Goal: Information Seeking & Learning: Learn about a topic

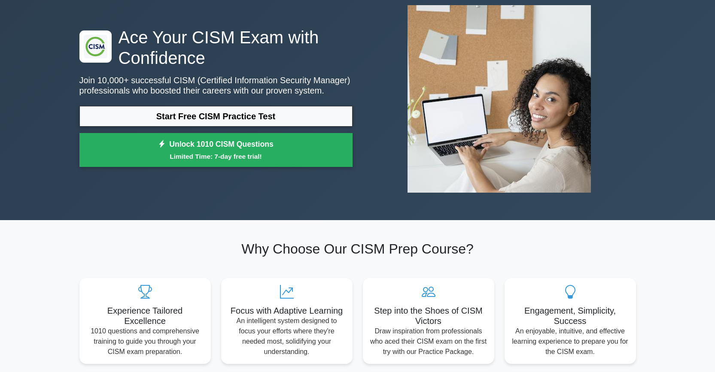
scroll to position [40, 0]
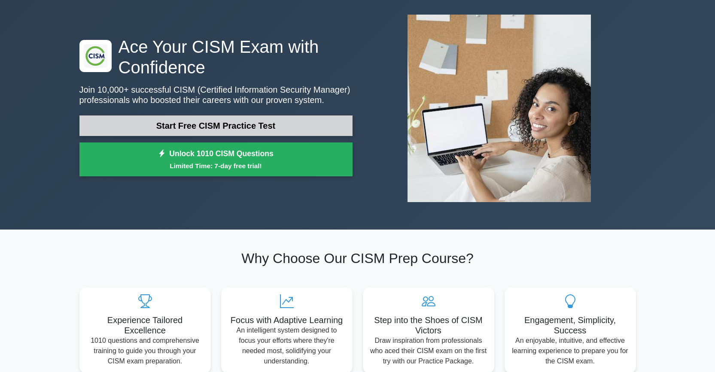
click at [211, 120] on link "Start Free CISM Practice Test" at bounding box center [215, 126] width 273 height 21
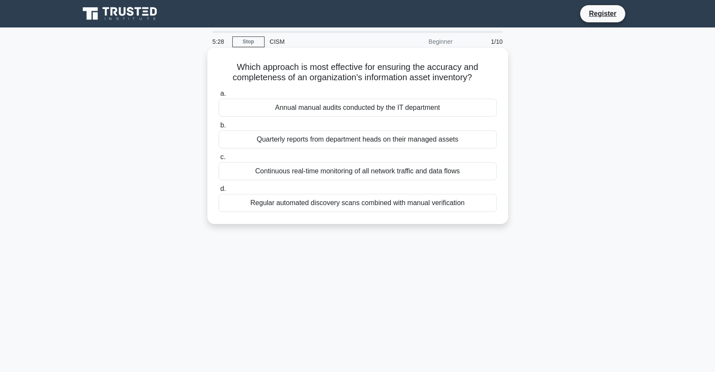
click at [367, 210] on div "Regular automated discovery scans combined with manual verification" at bounding box center [358, 203] width 278 height 18
click at [219, 192] on input "d. Regular automated discovery scans combined with manual verification" at bounding box center [219, 189] width 0 height 6
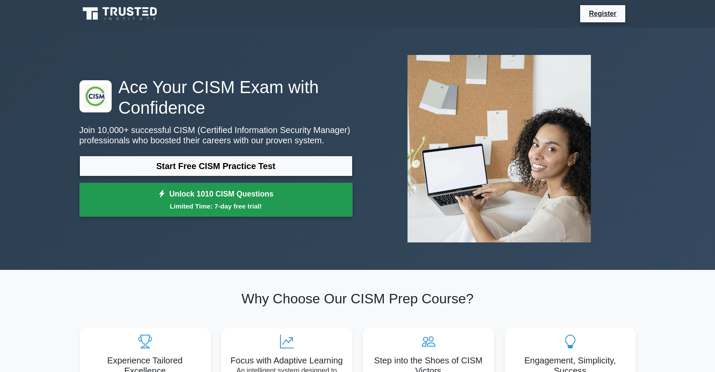
click at [214, 213] on link "Unlock 1010 CISM Questions Limited Time: 7-day free trial!" at bounding box center [215, 200] width 273 height 34
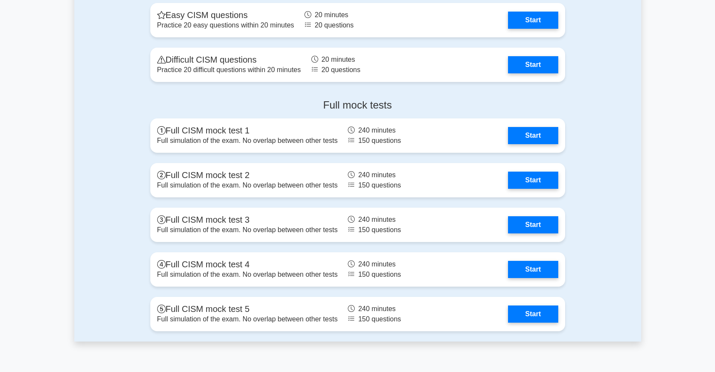
scroll to position [1076, 0]
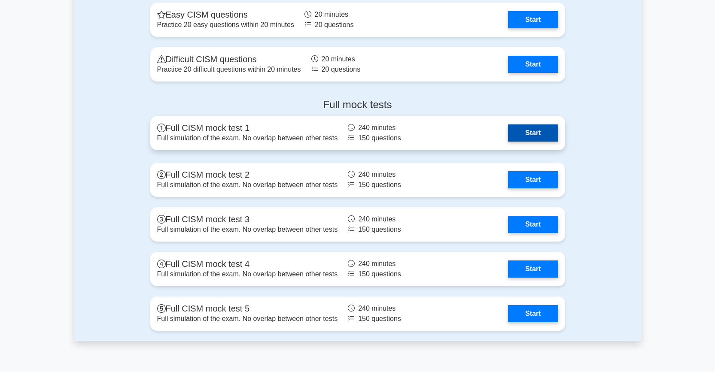
click at [539, 127] on link "Start" at bounding box center [533, 133] width 50 height 17
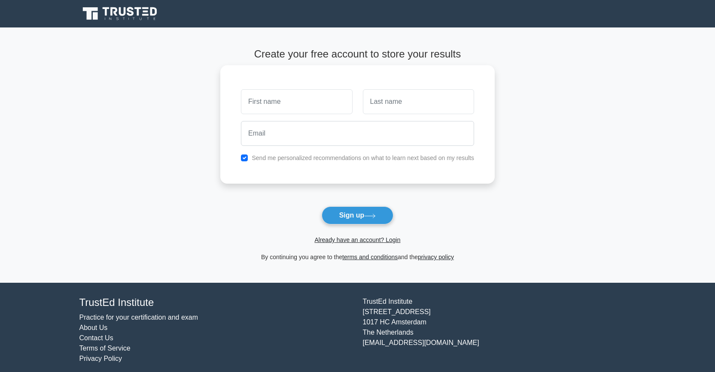
click at [289, 164] on div "Send me personalized recommendations on what to learn next based on my results" at bounding box center [357, 124] width 274 height 119
click at [290, 160] on label "Send me personalized recommendations on what to learn next based on my results" at bounding box center [363, 158] width 222 height 7
click at [247, 158] on input "checkbox" at bounding box center [244, 158] width 7 height 7
checkbox input "false"
click at [267, 116] on div at bounding box center [297, 102] width 122 height 32
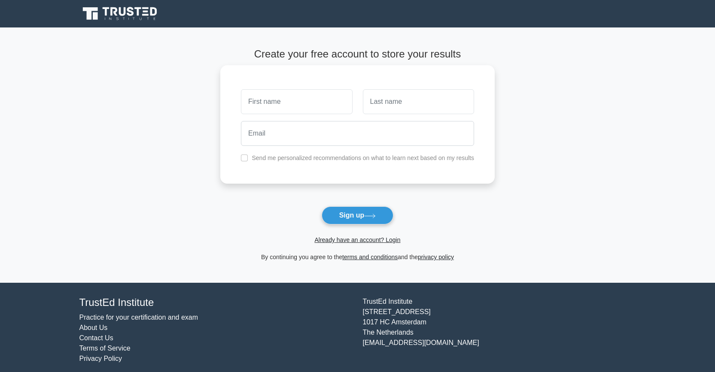
click at [268, 114] on div at bounding box center [297, 102] width 122 height 32
click at [269, 107] on input "text" at bounding box center [296, 101] width 111 height 25
type input "san"
type input "c"
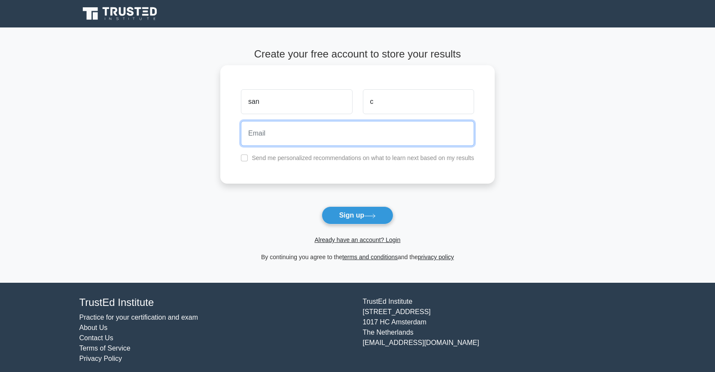
click at [264, 139] on input "email" at bounding box center [357, 133] width 233 height 25
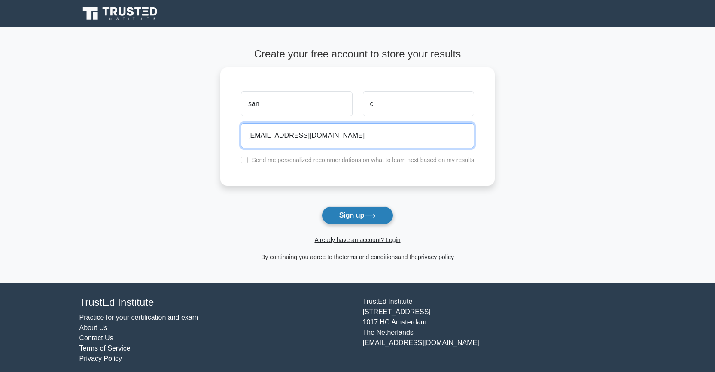
type input "san.pydev@gmail.com"
click at [350, 217] on button "Sign up" at bounding box center [358, 216] width 72 height 18
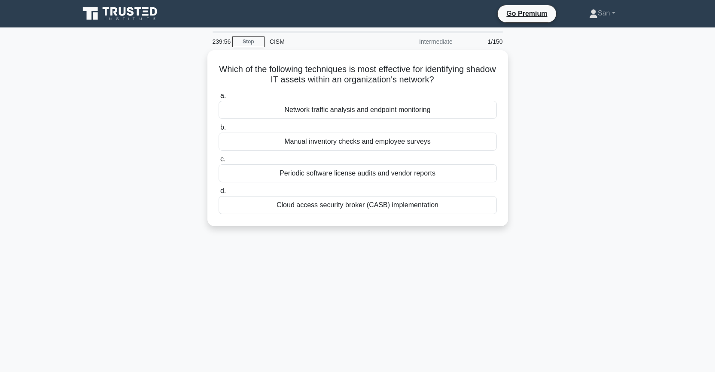
click at [442, 40] on div "Intermediate" at bounding box center [420, 41] width 75 height 17
click at [443, 40] on div "Intermediate" at bounding box center [420, 41] width 75 height 17
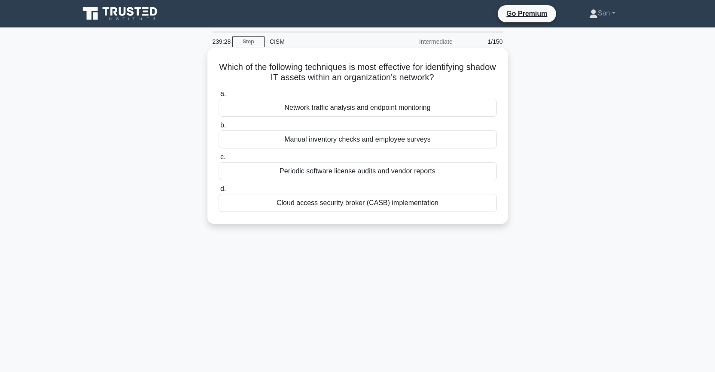
click at [350, 207] on div "Cloud access security broker (CASB) implementation" at bounding box center [358, 203] width 278 height 18
click at [219, 192] on input "d. Cloud access security broker (CASB) implementation" at bounding box center [219, 189] width 0 height 6
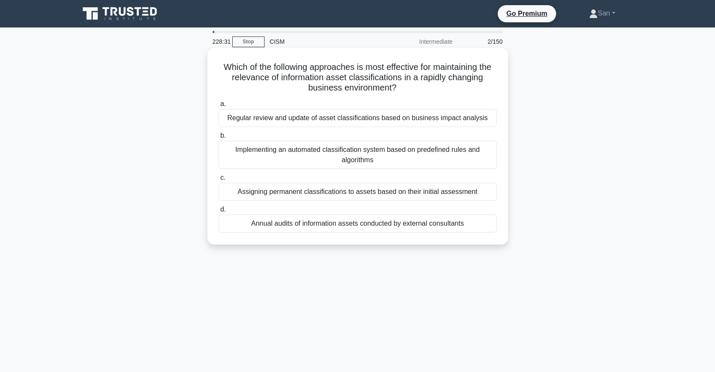
click at [388, 164] on div "Implementing an automated classification system based on predefined rules and a…" at bounding box center [358, 155] width 278 height 28
click at [219, 139] on input "b. Implementing an automated classification system based on predefined rules an…" at bounding box center [219, 136] width 0 height 6
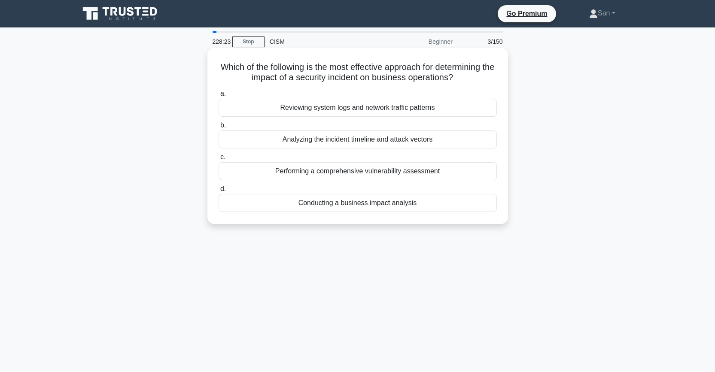
click at [380, 201] on div "Conducting a business impact analysis" at bounding box center [358, 203] width 278 height 18
click at [219, 192] on input "d. Conducting a business impact analysis" at bounding box center [219, 189] width 0 height 6
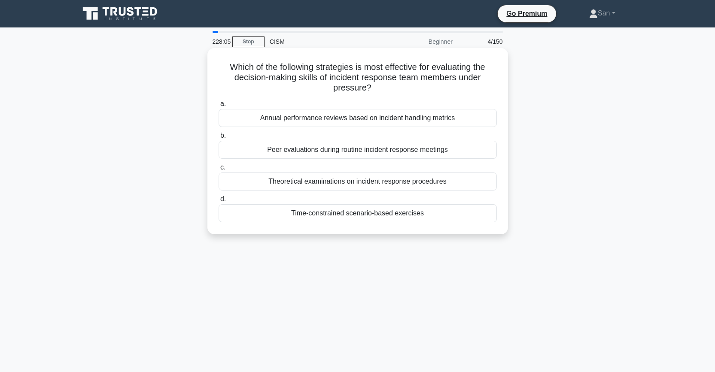
click at [383, 178] on div "Theoretical examinations on incident response procedures" at bounding box center [358, 182] width 278 height 18
click at [219, 171] on input "c. Theoretical examinations on incident response procedures" at bounding box center [219, 168] width 0 height 6
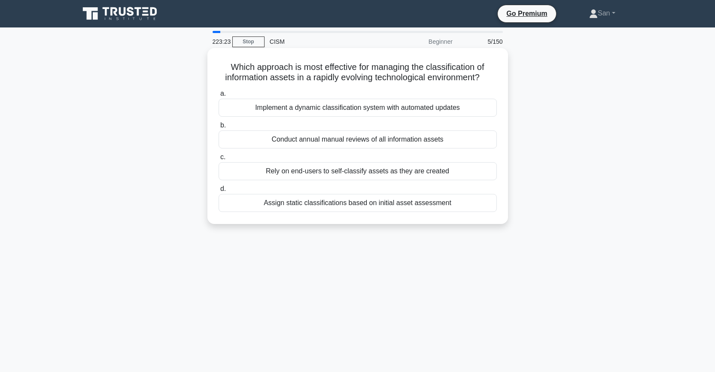
click at [344, 176] on div "Rely on end-users to self-classify assets as they are created" at bounding box center [358, 171] width 278 height 18
click at [219, 160] on input "c. Rely on end-users to self-classify assets as they are created" at bounding box center [219, 158] width 0 height 6
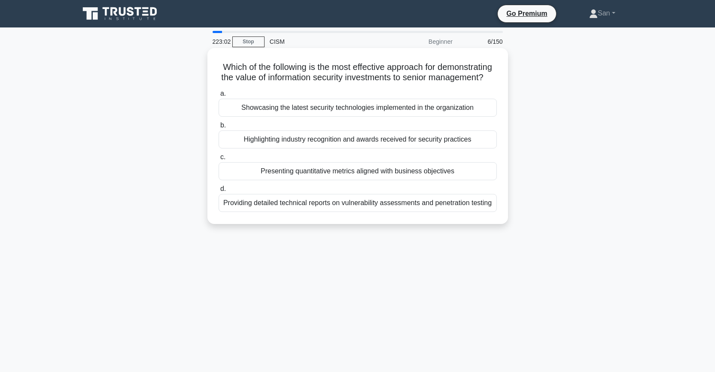
click at [338, 175] on div "Presenting quantitative metrics aligned with business objectives" at bounding box center [358, 171] width 278 height 18
click at [219, 160] on input "c. Presenting quantitative metrics aligned with business objectives" at bounding box center [219, 158] width 0 height 6
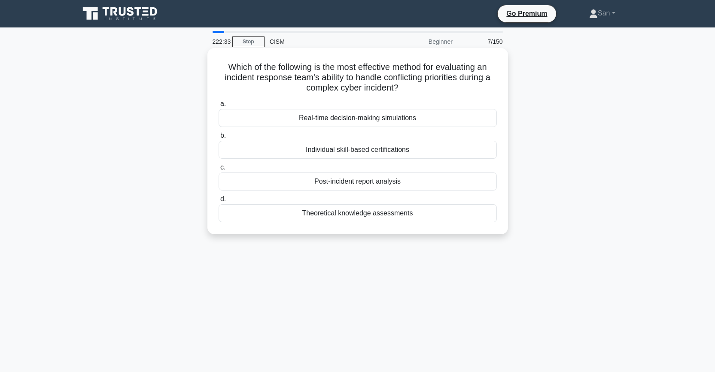
click at [381, 125] on div "Real-time decision-making simulations" at bounding box center [358, 118] width 278 height 18
click at [219, 107] on input "a. Real-time decision-making simulations" at bounding box center [219, 104] width 0 height 6
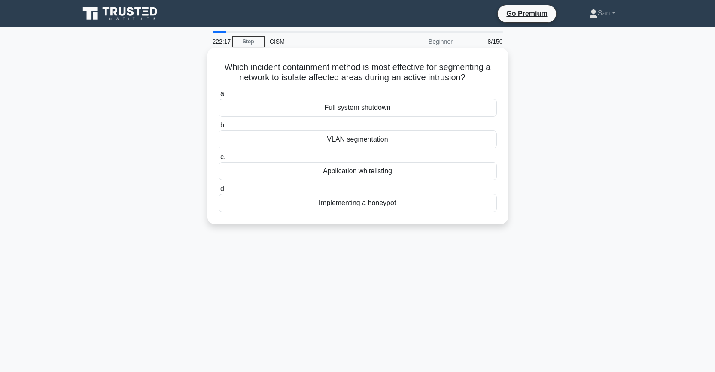
click at [375, 139] on div "VLAN segmentation" at bounding box center [358, 140] width 278 height 18
click at [219, 128] on input "b. VLAN segmentation" at bounding box center [219, 126] width 0 height 6
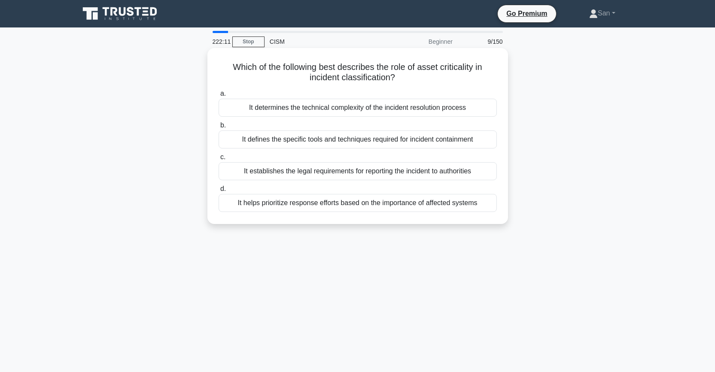
click at [350, 205] on div "It helps prioritize response efforts based on the importance of affected systems" at bounding box center [358, 203] width 278 height 18
click at [219, 192] on input "d. It helps prioritize response efforts based on the importance of affected sys…" at bounding box center [219, 189] width 0 height 6
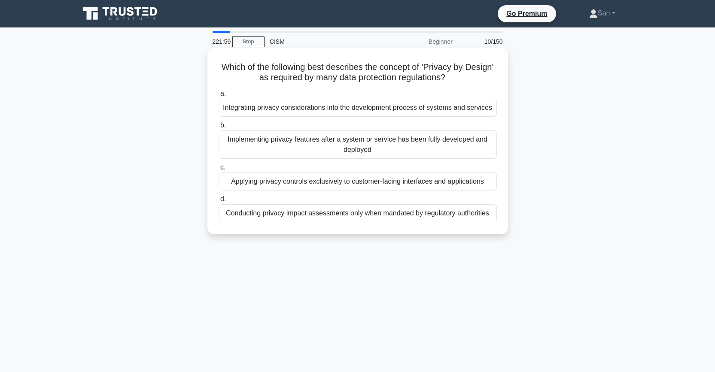
click at [379, 116] on div "Integrating privacy considerations into the development process of systems and …" at bounding box center [358, 108] width 278 height 18
click at [219, 97] on input "a. Integrating privacy considerations into the development process of systems a…" at bounding box center [219, 94] width 0 height 6
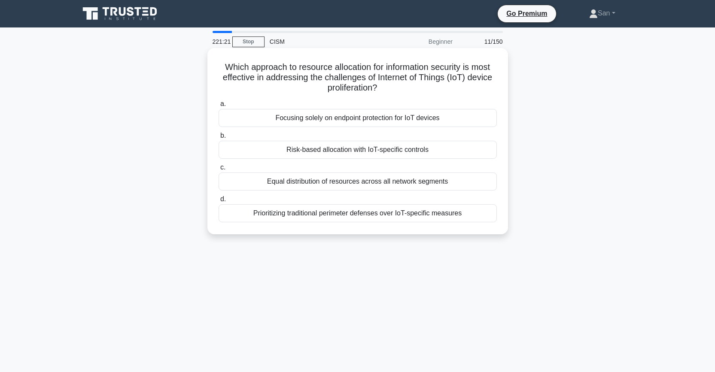
click at [339, 215] on div "Prioritizing traditional perimeter defenses over IoT-specific measures" at bounding box center [358, 213] width 278 height 18
click at [219, 202] on input "d. Prioritizing traditional perimeter defenses over IoT-specific measures" at bounding box center [219, 200] width 0 height 6
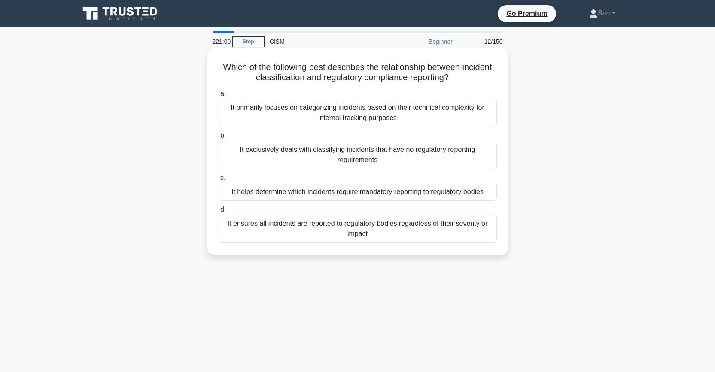
click at [350, 194] on div "It helps determine which incidents require mandatory reporting to regulatory bo…" at bounding box center [358, 192] width 278 height 18
click at [219, 181] on input "c. It helps determine which incidents require mandatory reporting to regulatory…" at bounding box center [219, 178] width 0 height 6
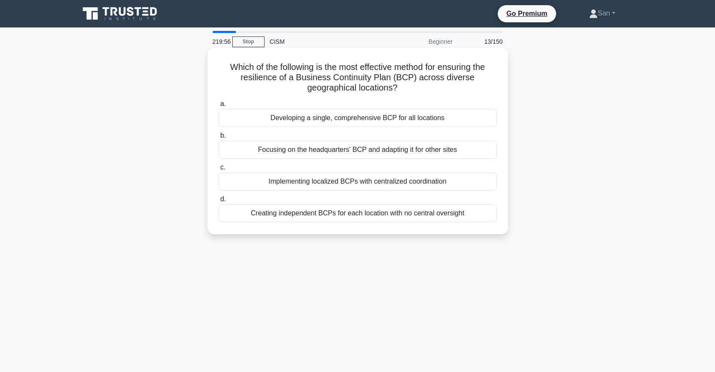
click at [400, 182] on div "Implementing localized BCPs with centralized coordination" at bounding box center [358, 182] width 278 height 18
click at [219, 171] on input "c. Implementing localized BCPs with centralized coordination" at bounding box center [219, 168] width 0 height 6
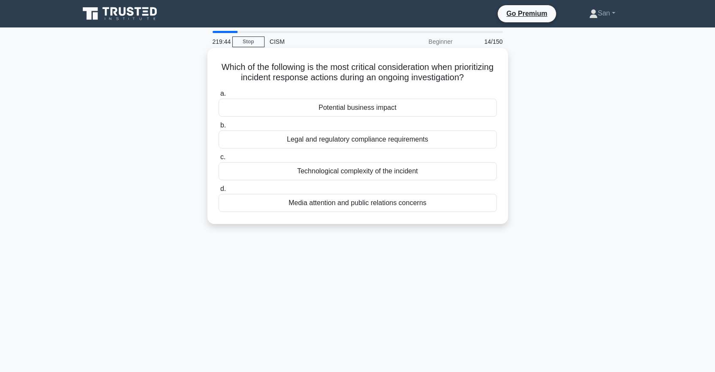
click at [391, 113] on div "Potential business impact" at bounding box center [358, 108] width 278 height 18
click at [219, 97] on input "a. Potential business impact" at bounding box center [219, 94] width 0 height 6
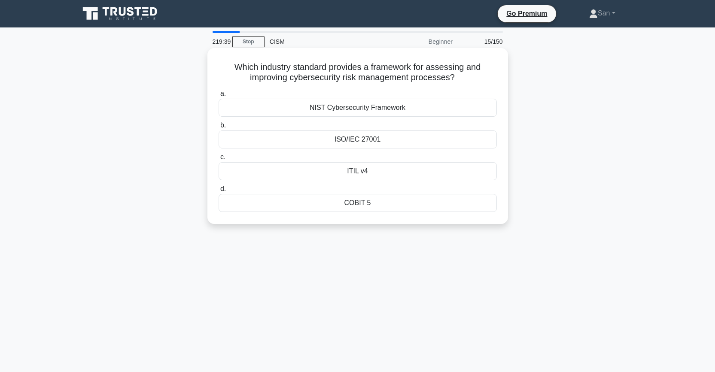
click at [391, 113] on div "NIST Cybersecurity Framework" at bounding box center [358, 108] width 278 height 18
click at [219, 97] on input "a. NIST Cybersecurity Framework" at bounding box center [219, 94] width 0 height 6
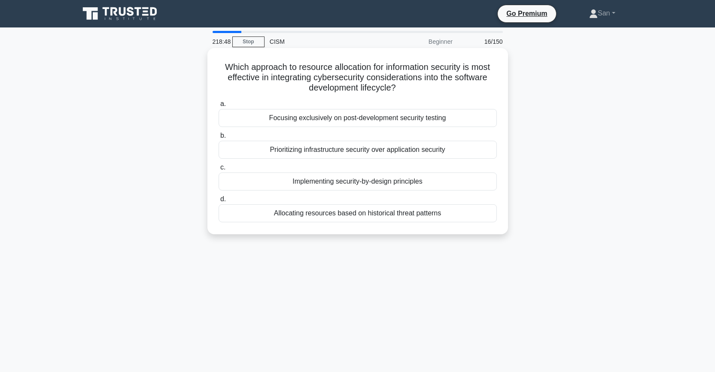
click at [356, 184] on div "Implementing security-by-design principles" at bounding box center [358, 182] width 278 height 18
click at [219, 171] on input "c. Implementing security-by-design principles" at bounding box center [219, 168] width 0 height 6
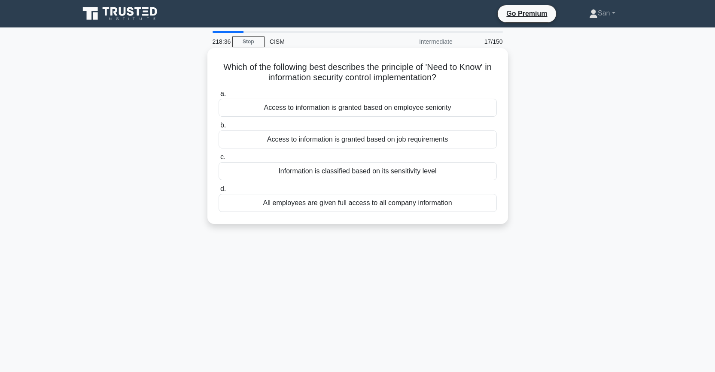
click at [368, 145] on div "Access to information is granted based on job requirements" at bounding box center [358, 140] width 278 height 18
click at [219, 128] on input "b. Access to information is granted based on job requirements" at bounding box center [219, 126] width 0 height 6
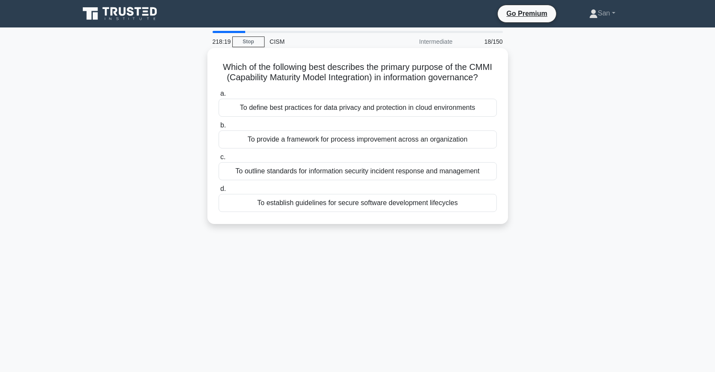
click at [373, 138] on div "To provide a framework for process improvement across an organization" at bounding box center [358, 140] width 278 height 18
click at [219, 128] on input "b. To provide a framework for process improvement across an organization" at bounding box center [219, 126] width 0 height 6
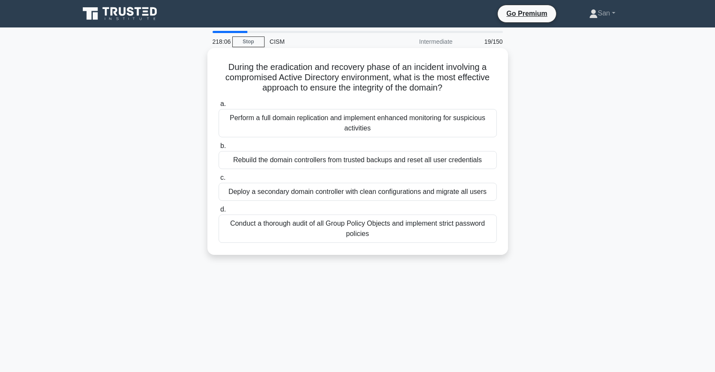
click at [365, 155] on div "Rebuild the domain controllers from trusted backups and reset all user credenti…" at bounding box center [358, 160] width 278 height 18
click at [219, 149] on input "b. Rebuild the domain controllers from trusted backups and reset all user crede…" at bounding box center [219, 146] width 0 height 6
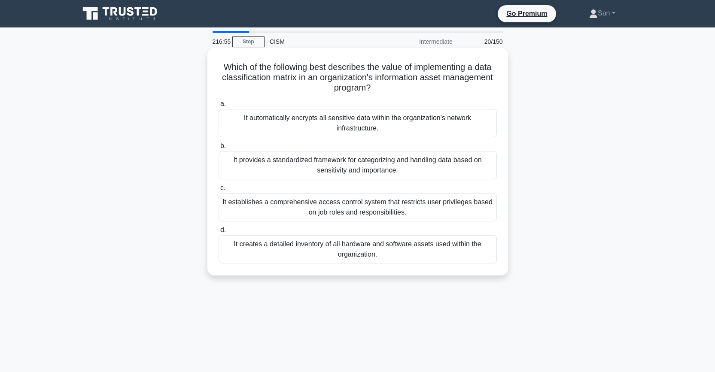
click at [384, 164] on div "It provides a standardized framework for categorizing and handling data based o…" at bounding box center [358, 165] width 278 height 28
click at [219, 149] on input "b. It provides a standardized framework for categorizing and handling data base…" at bounding box center [219, 146] width 0 height 6
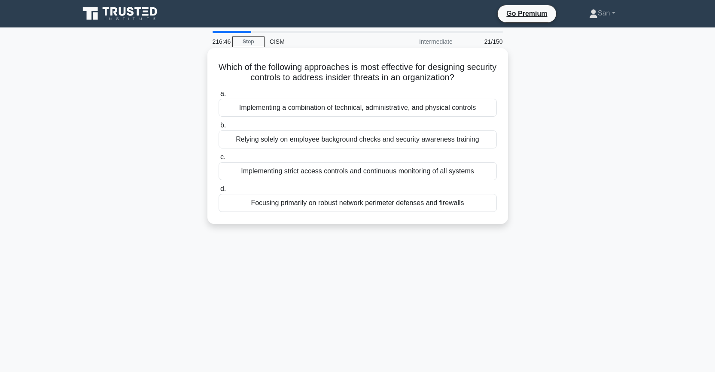
click at [372, 145] on div "Relying solely on employee background checks and security awareness training" at bounding box center [358, 140] width 278 height 18
click at [219, 128] on input "b. Relying solely on employee background checks and security awareness training" at bounding box center [219, 126] width 0 height 6
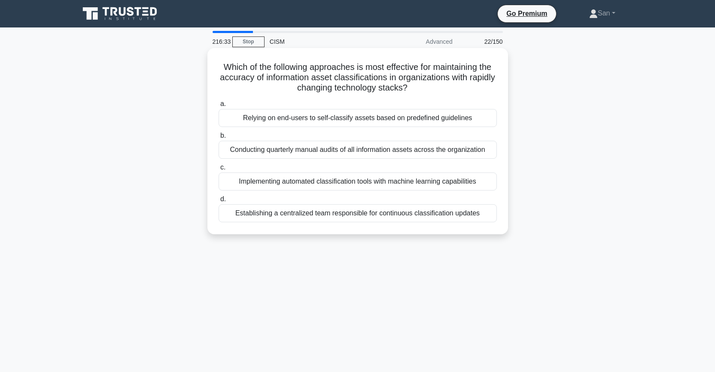
click at [365, 186] on div "Implementing automated classification tools with machine learning capabilities" at bounding box center [358, 182] width 278 height 18
click at [219, 171] on input "c. Implementing automated classification tools with machine learning capabiliti…" at bounding box center [219, 168] width 0 height 6
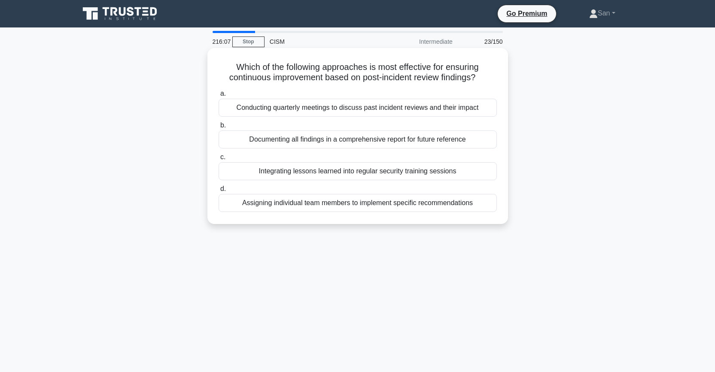
click at [344, 174] on div "Integrating lessons learned into regular security training sessions" at bounding box center [358, 171] width 278 height 18
click at [219, 160] on input "c. Integrating lessons learned into regular security training sessions" at bounding box center [219, 158] width 0 height 6
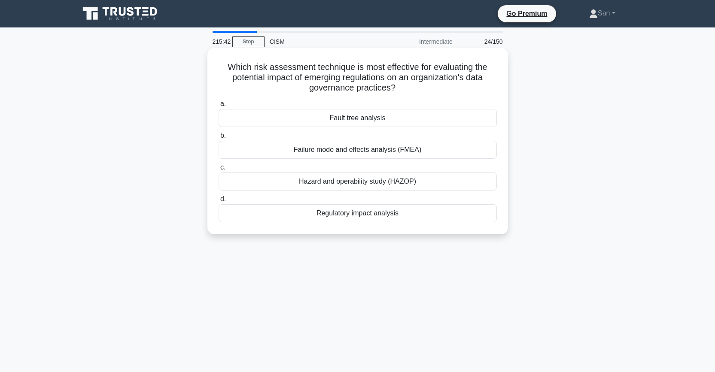
click at [347, 218] on div "Regulatory impact analysis" at bounding box center [358, 213] width 278 height 18
click at [219, 202] on input "d. Regulatory impact analysis" at bounding box center [219, 200] width 0 height 6
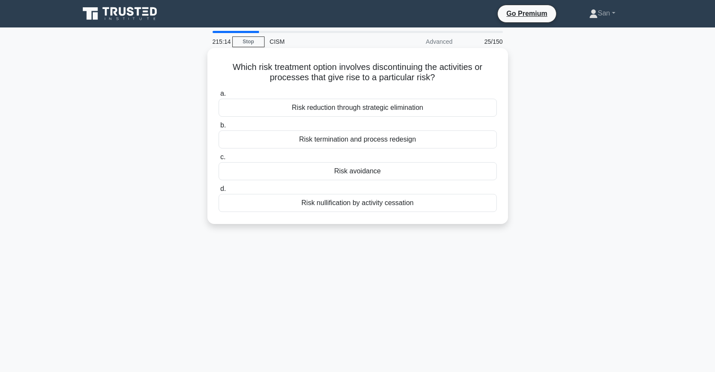
click at [388, 106] on div "Risk reduction through strategic elimination" at bounding box center [358, 108] width 278 height 18
click at [219, 97] on input "a. Risk reduction through strategic elimination" at bounding box center [219, 94] width 0 height 6
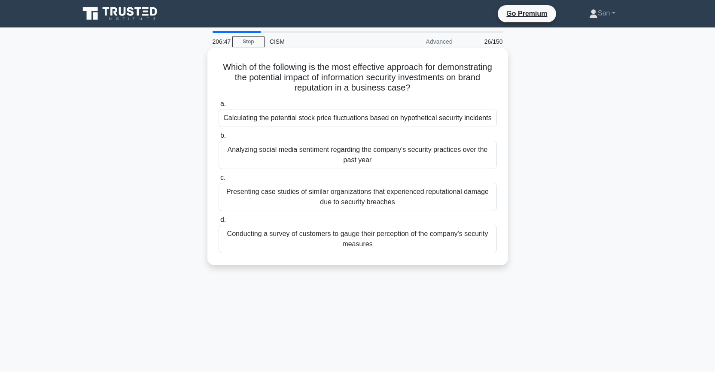
click at [362, 201] on div "Presenting case studies of similar organizations that experienced reputational …" at bounding box center [358, 197] width 278 height 28
click at [219, 181] on input "c. Presenting case studies of similar organizations that experienced reputation…" at bounding box center [219, 178] width 0 height 6
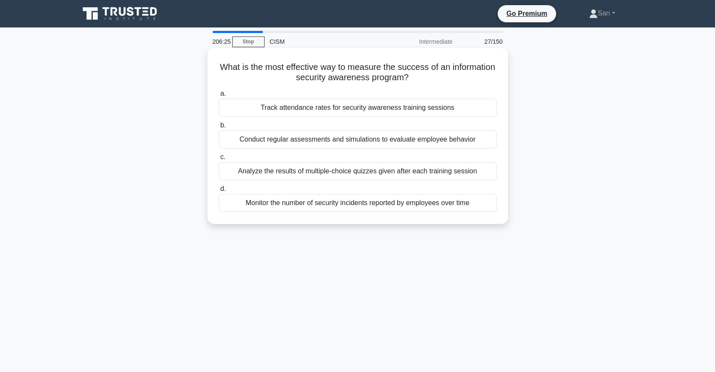
click at [347, 206] on div "Monitor the number of security incidents reported by employees over time" at bounding box center [358, 203] width 278 height 18
click at [219, 192] on input "d. Monitor the number of security incidents reported by employees over time" at bounding box center [219, 189] width 0 height 6
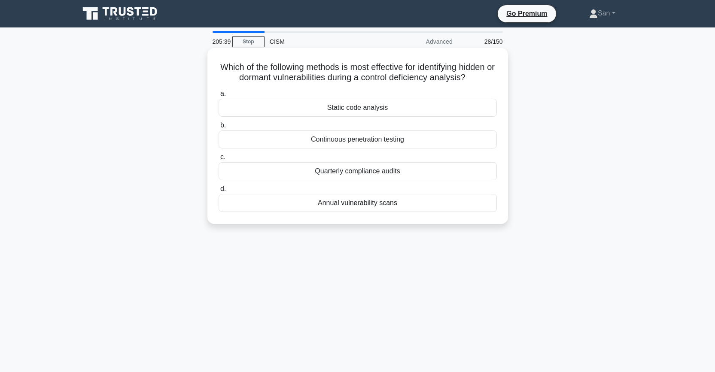
click at [390, 112] on div "Static code analysis" at bounding box center [358, 108] width 278 height 18
click at [219, 97] on input "a. Static code analysis" at bounding box center [219, 94] width 0 height 6
click at [390, 112] on div "Collaborative risk mitigation" at bounding box center [358, 108] width 278 height 18
click at [219, 97] on input "a. Collaborative risk mitigation" at bounding box center [219, 94] width 0 height 6
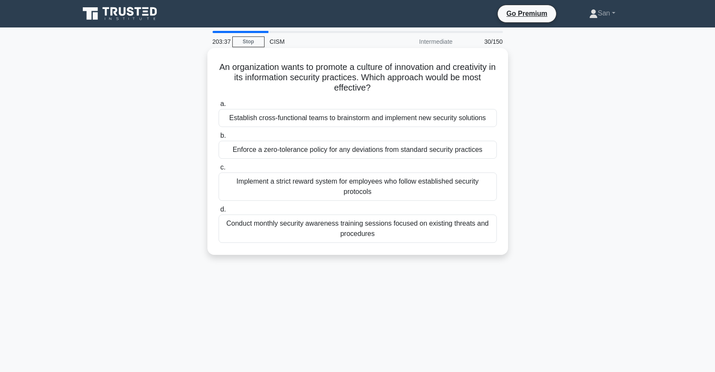
click at [381, 120] on div "Establish cross-functional teams to brainstorm and implement new security solut…" at bounding box center [358, 118] width 278 height 18
click at [219, 107] on input "a. Establish cross-functional teams to brainstorm and implement new security so…" at bounding box center [219, 104] width 0 height 6
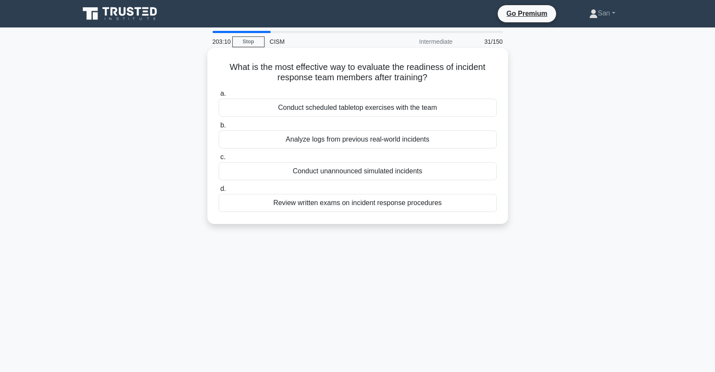
click at [407, 112] on div "Conduct scheduled tabletop exercises with the team" at bounding box center [358, 108] width 278 height 18
click at [219, 97] on input "a. Conduct scheduled tabletop exercises with the team" at bounding box center [219, 94] width 0 height 6
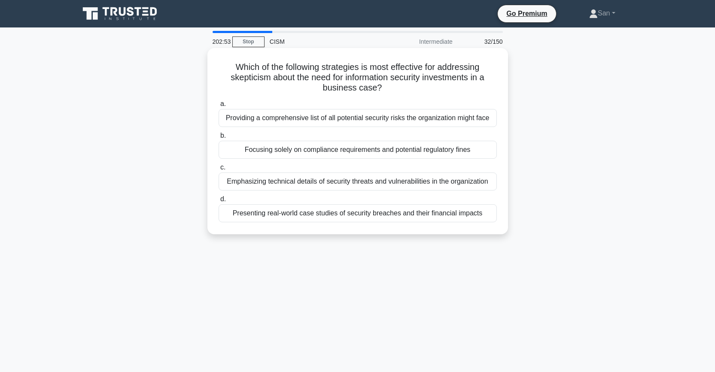
click at [407, 116] on div "Providing a comprehensive list of all potential security risks the organization…" at bounding box center [358, 118] width 278 height 18
click at [219, 107] on input "a. Providing a comprehensive list of all potential security risks the organizat…" at bounding box center [219, 104] width 0 height 6
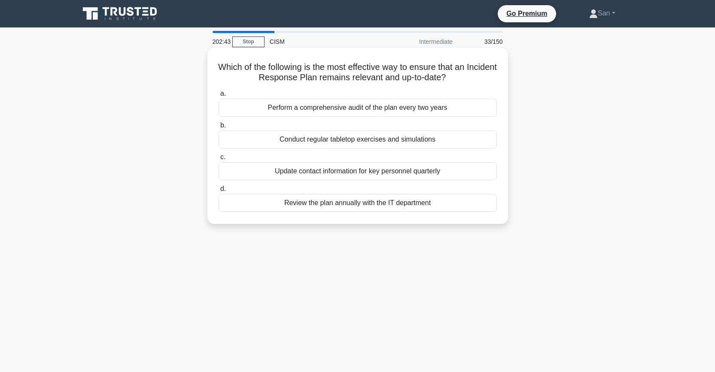
click at [326, 141] on div "Conduct regular tabletop exercises and simulations" at bounding box center [358, 140] width 278 height 18
click at [219, 128] on input "b. Conduct regular tabletop exercises and simulations" at bounding box center [219, 126] width 0 height 6
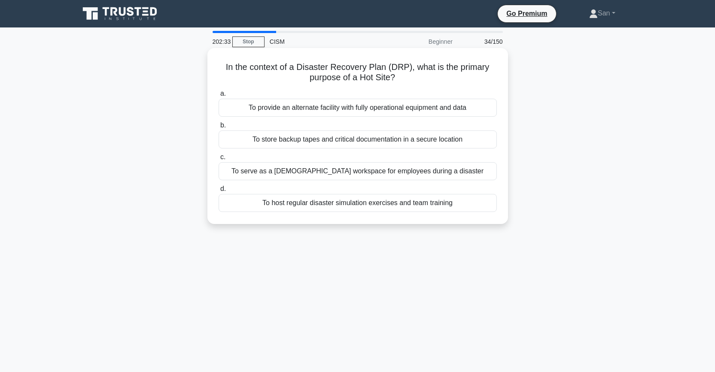
click at [385, 113] on div "To provide an alternate facility with fully operational equipment and data" at bounding box center [358, 108] width 278 height 18
click at [219, 97] on input "a. To provide an alternate facility with fully operational equipment and data" at bounding box center [219, 94] width 0 height 6
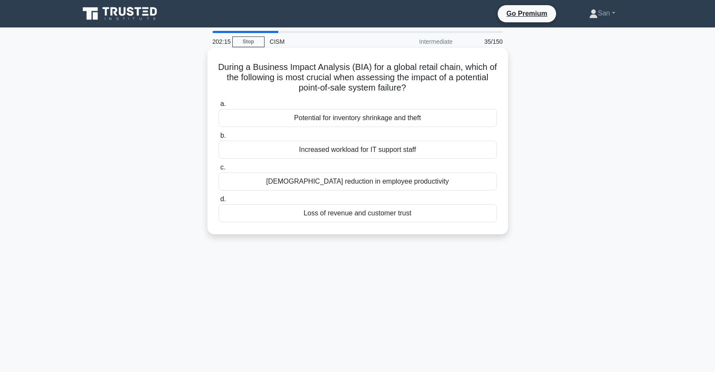
click at [370, 216] on div "Loss of revenue and customer trust" at bounding box center [358, 213] width 278 height 18
click at [219, 202] on input "d. Loss of revenue and customer trust" at bounding box center [219, 200] width 0 height 6
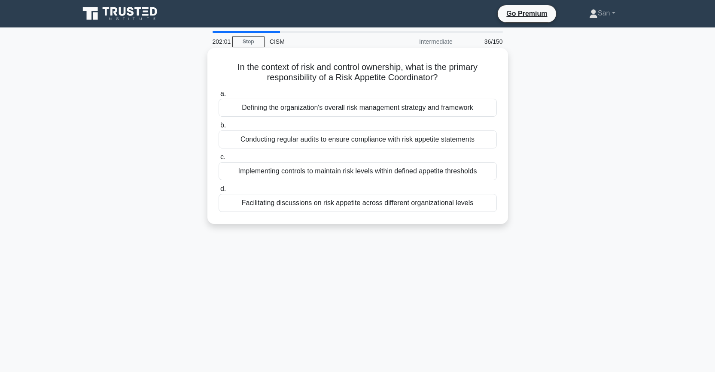
click at [381, 173] on div "Implementing controls to maintain risk levels within defined appetite thresholds" at bounding box center [358, 171] width 278 height 18
click at [219, 160] on input "c. Implementing controls to maintain risk levels within defined appetite thresh…" at bounding box center [219, 158] width 0 height 6
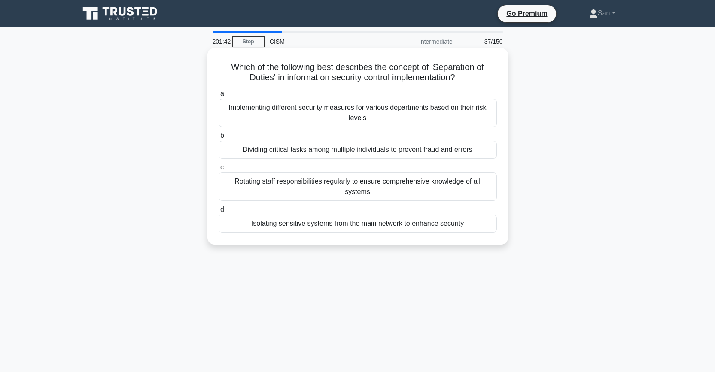
click at [378, 122] on div "Implementing different security measures for various departments based on their…" at bounding box center [358, 113] width 278 height 28
click at [219, 97] on input "a. Implementing different security measures for various departments based on th…" at bounding box center [219, 94] width 0 height 6
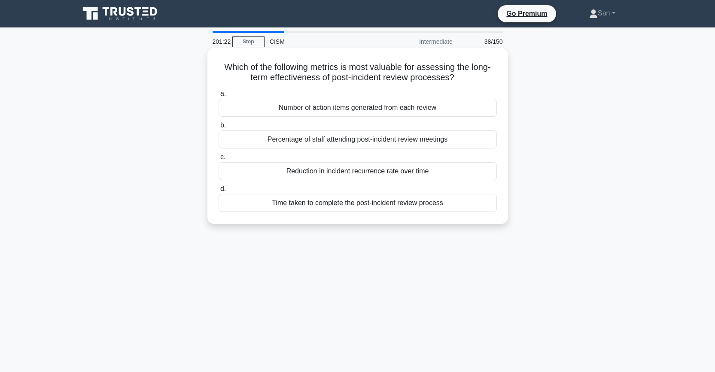
click at [361, 171] on div "Reduction in incident recurrence rate over time" at bounding box center [358, 171] width 278 height 18
click at [219, 160] on input "c. Reduction in incident recurrence rate over time" at bounding box center [219, 158] width 0 height 6
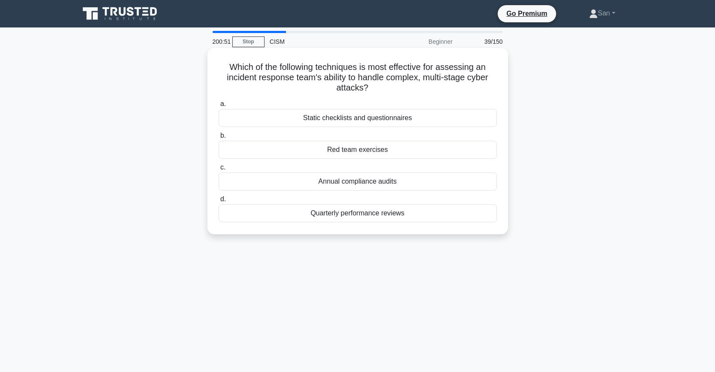
click at [383, 149] on div "Red team exercises" at bounding box center [358, 150] width 278 height 18
click at [219, 139] on input "b. Red team exercises" at bounding box center [219, 136] width 0 height 6
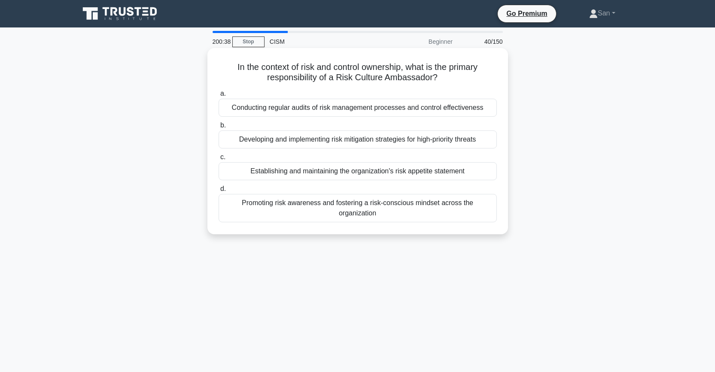
click at [375, 207] on div "Promoting risk awareness and fostering a risk-conscious mindset across the orga…" at bounding box center [358, 208] width 278 height 28
click at [219, 192] on input "d. Promoting risk awareness and fostering a risk-conscious mindset across the o…" at bounding box center [219, 189] width 0 height 6
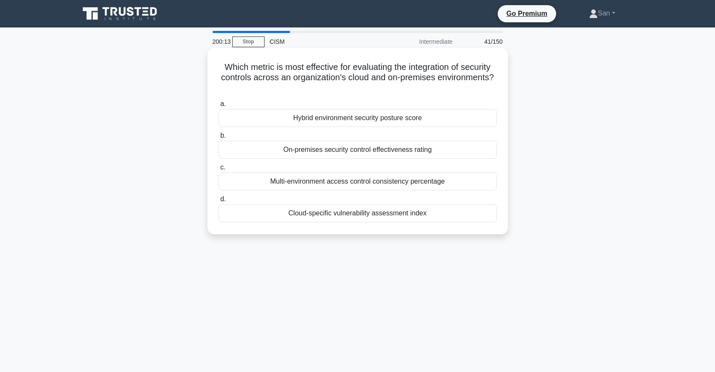
click at [387, 117] on div "Hybrid environment security posture score" at bounding box center [358, 118] width 278 height 18
click at [219, 107] on input "a. Hybrid environment security posture score" at bounding box center [219, 104] width 0 height 6
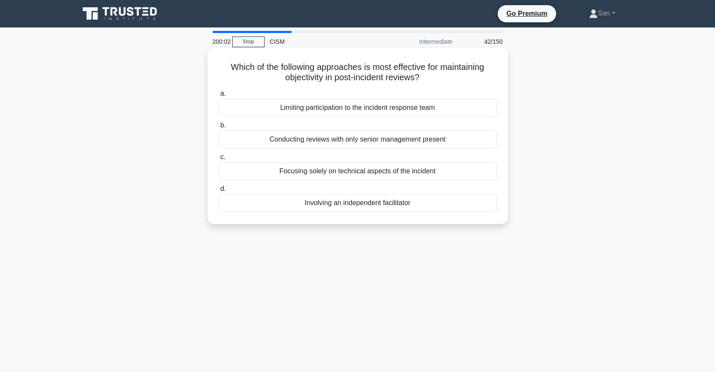
click at [368, 197] on div "Involving an independent facilitator" at bounding box center [358, 203] width 278 height 18
click at [219, 192] on input "d. Involving an independent facilitator" at bounding box center [219, 189] width 0 height 6
click at [368, 198] on div "Implementing automated data cross-checking mechanisms" at bounding box center [358, 203] width 278 height 18
click at [219, 192] on input "d. Implementing automated data cross-checking mechanisms" at bounding box center [219, 189] width 0 height 6
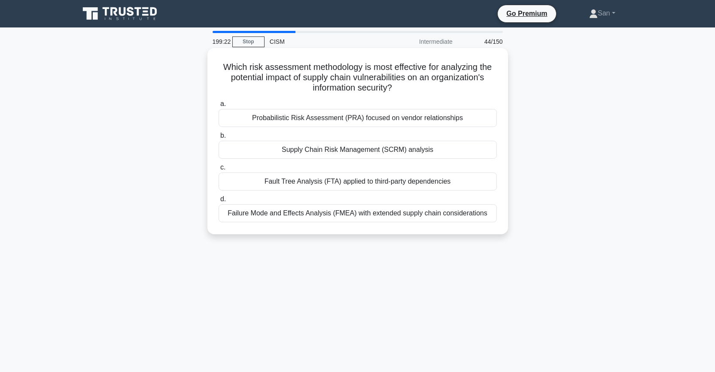
click at [383, 153] on div "Supply Chain Risk Management (SCRM) analysis" at bounding box center [358, 150] width 278 height 18
click at [219, 139] on input "b. Supply Chain Risk Management (SCRM) analysis" at bounding box center [219, 136] width 0 height 6
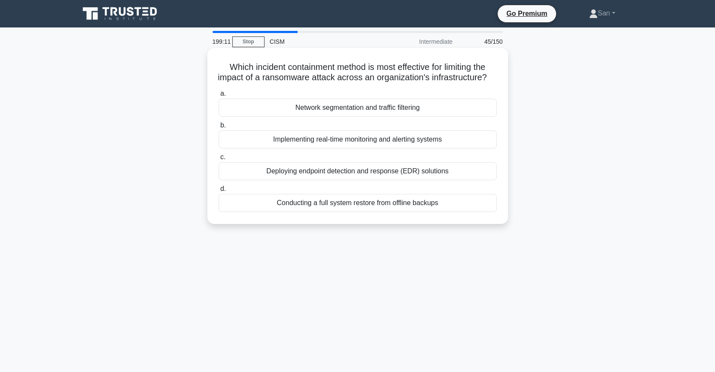
click at [377, 180] on div "Deploying endpoint detection and response (EDR) solutions" at bounding box center [358, 171] width 278 height 18
click at [219, 160] on input "c. Deploying endpoint detection and response (EDR) solutions" at bounding box center [219, 158] width 0 height 6
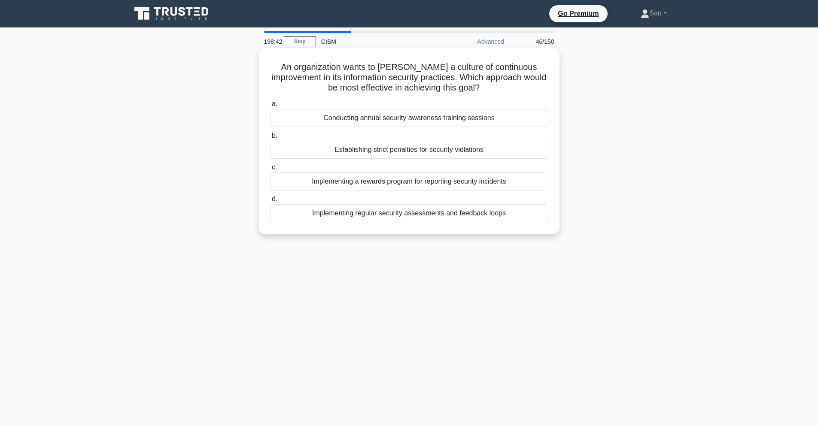
click at [453, 217] on div "Implementing regular security assessments and feedback loops" at bounding box center [409, 213] width 278 height 18
click at [270, 202] on input "d. Implementing regular security assessments and feedback loops" at bounding box center [270, 200] width 0 height 6
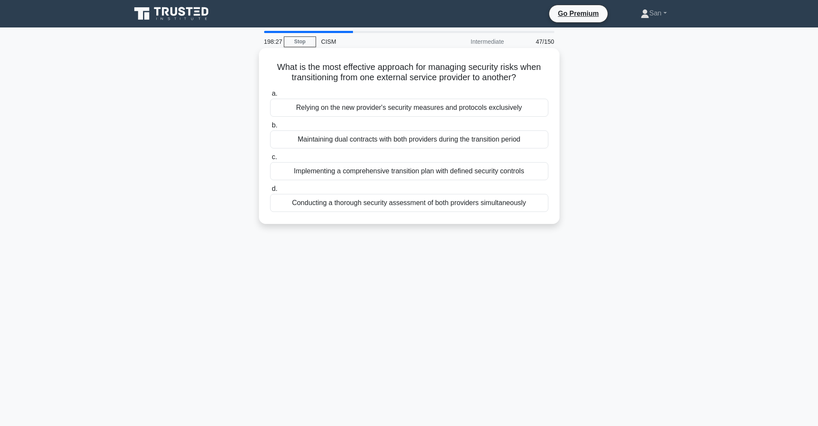
click at [459, 171] on div "Implementing a comprehensive transition plan with defined security controls" at bounding box center [409, 171] width 278 height 18
click at [270, 160] on input "c. Implementing a comprehensive transition plan with defined security controls" at bounding box center [270, 158] width 0 height 6
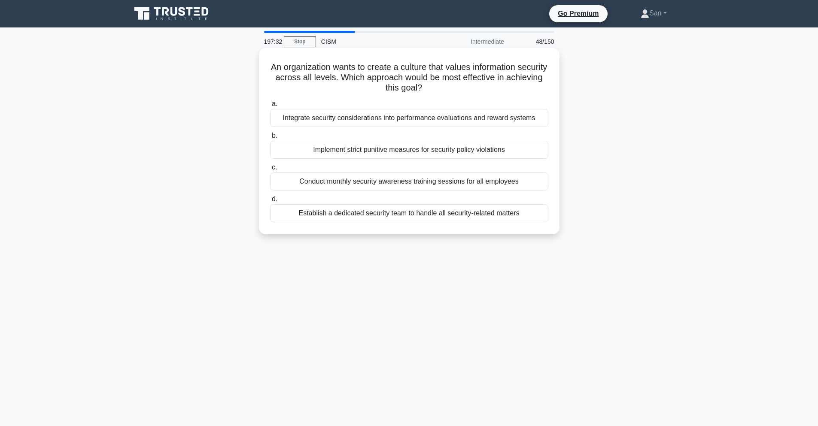
click at [451, 125] on div "Integrate security considerations into performance evaluations and reward syste…" at bounding box center [409, 118] width 278 height 18
click at [270, 107] on input "a. Integrate security considerations into performance evaluations and reward sy…" at bounding box center [270, 104] width 0 height 6
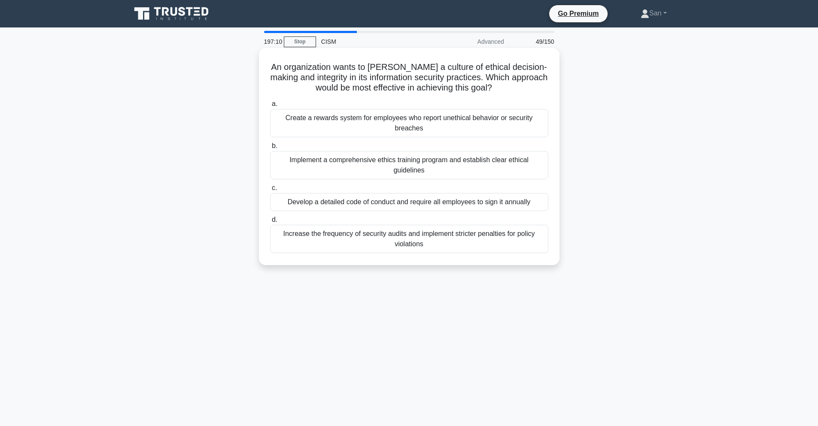
click at [445, 162] on div "Implement a comprehensive ethics training program and establish clear ethical g…" at bounding box center [409, 165] width 278 height 28
click at [270, 149] on input "b. Implement a comprehensive ethics training program and establish clear ethica…" at bounding box center [270, 146] width 0 height 6
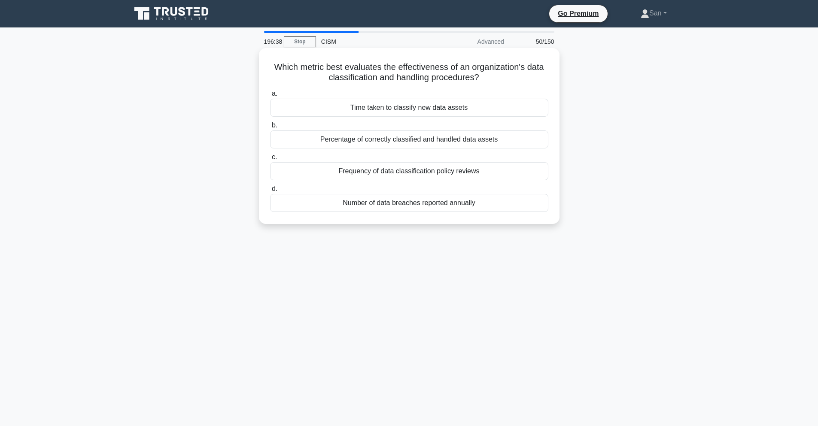
click at [460, 142] on div "Percentage of correctly classified and handled data assets" at bounding box center [409, 140] width 278 height 18
click at [270, 128] on input "b. Percentage of correctly classified and handled data assets" at bounding box center [270, 126] width 0 height 6
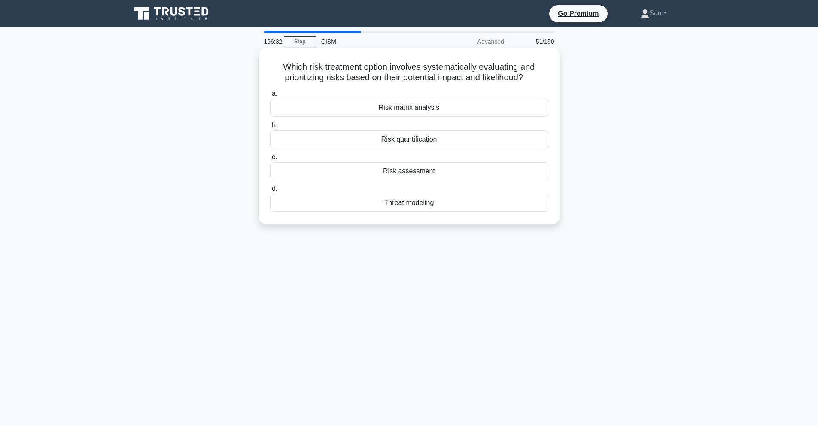
click at [429, 174] on div "Risk assessment" at bounding box center [409, 171] width 278 height 18
click at [270, 160] on input "c. Risk assessment" at bounding box center [270, 158] width 0 height 6
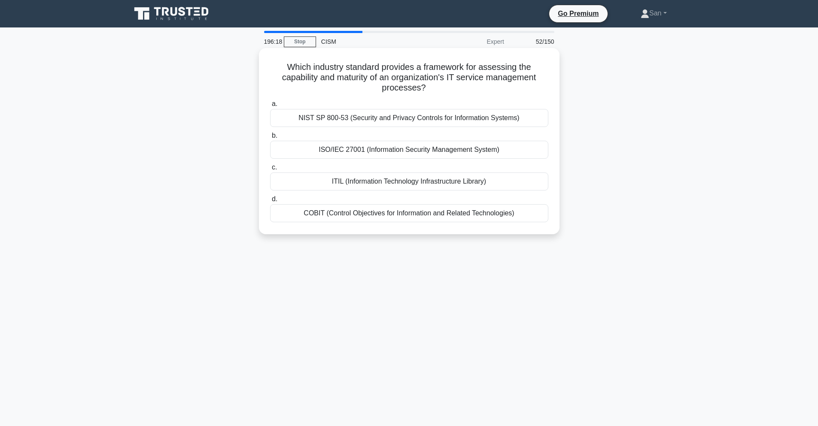
click at [431, 155] on div "ISO/IEC 27001 (Information Security Management System)" at bounding box center [409, 150] width 278 height 18
click at [270, 139] on input "b. ISO/IEC 27001 (Information Security Management System)" at bounding box center [270, 136] width 0 height 6
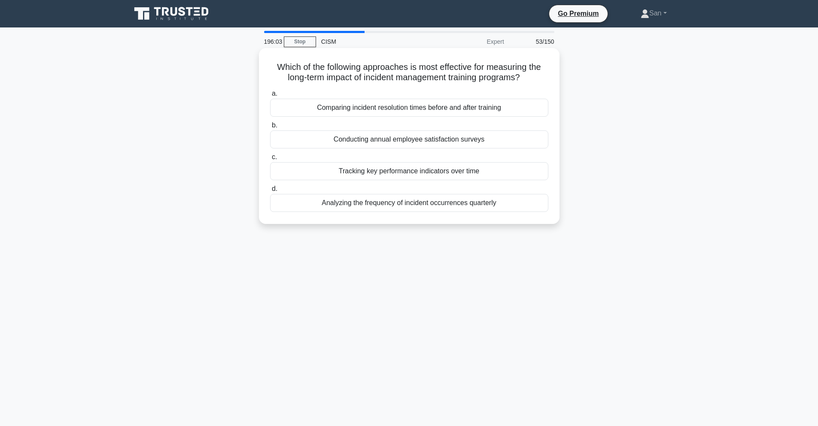
click at [428, 174] on div "Tracking key performance indicators over time" at bounding box center [409, 171] width 278 height 18
click at [270, 160] on input "c. Tracking key performance indicators over time" at bounding box center [270, 158] width 0 height 6
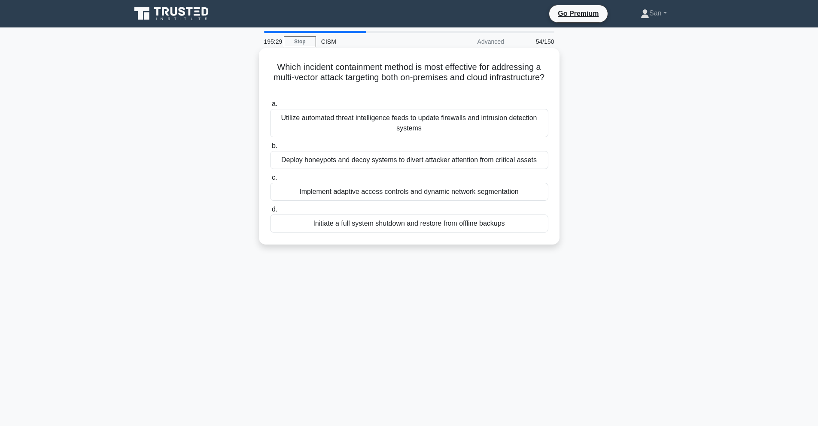
click at [430, 166] on div "Deploy honeypots and decoy systems to divert attacker attention from critical a…" at bounding box center [409, 160] width 278 height 18
click at [270, 149] on input "b. Deploy honeypots and decoy systems to divert attacker attention from critica…" at bounding box center [270, 146] width 0 height 6
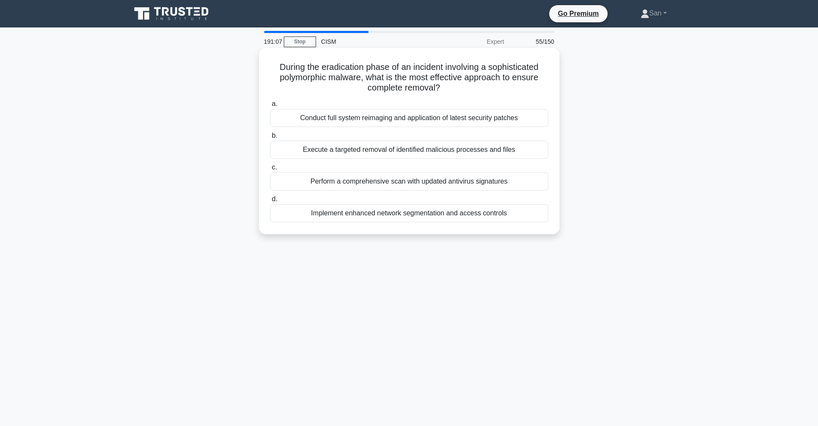
click at [358, 116] on div "Conduct full system reimaging and application of latest security patches" at bounding box center [409, 118] width 278 height 18
click at [270, 107] on input "a. Conduct full system reimaging and application of latest security patches" at bounding box center [270, 104] width 0 height 6
click at [357, 151] on div "Automated vulnerability scanning with signature-based detection" at bounding box center [409, 150] width 278 height 18
click at [270, 139] on input "b. Automated vulnerability scanning with signature-based detection" at bounding box center [270, 136] width 0 height 6
click at [380, 125] on div "Implementing a need-to-know basis for information sharing" at bounding box center [409, 118] width 278 height 18
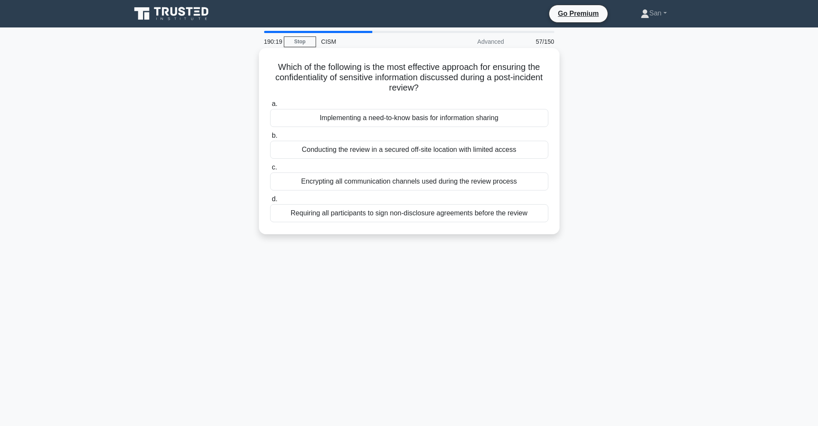
click at [270, 107] on input "a. Implementing a need-to-know basis for information sharing" at bounding box center [270, 104] width 0 height 6
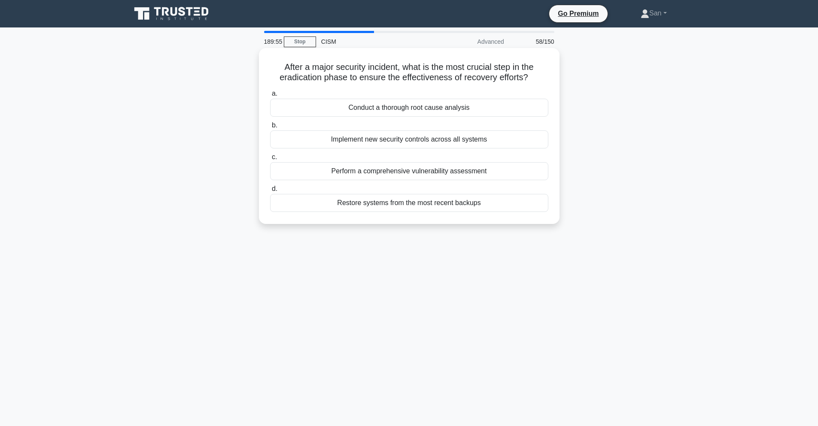
click at [405, 106] on div "Conduct a thorough root cause analysis" at bounding box center [409, 108] width 278 height 18
click at [270, 97] on input "a. Conduct a thorough root cause analysis" at bounding box center [270, 94] width 0 height 6
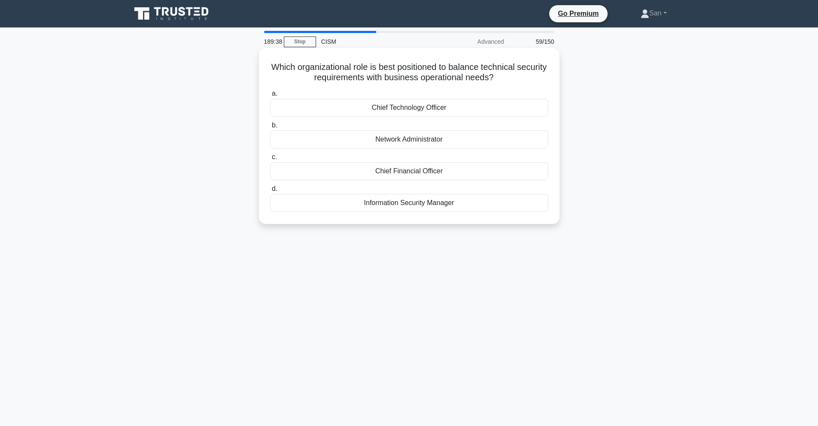
click at [415, 207] on div "Information Security Manager" at bounding box center [409, 203] width 278 height 18
click at [270, 192] on input "d. Information Security Manager" at bounding box center [270, 189] width 0 height 6
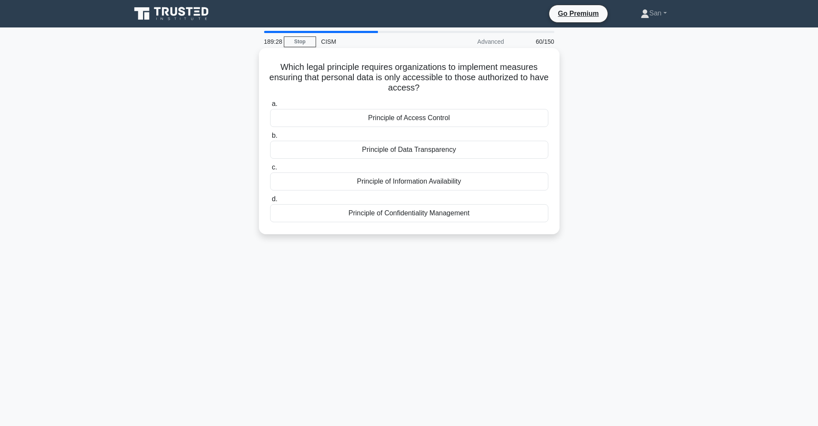
click at [420, 123] on div "Principle of Access Control" at bounding box center [409, 118] width 278 height 18
click at [270, 107] on input "a. Principle of Access Control" at bounding box center [270, 104] width 0 height 6
click at [426, 181] on div "Conducting a holistic risk assessment" at bounding box center [409, 182] width 278 height 18
click at [270, 171] on input "c. Conducting a holistic risk assessment" at bounding box center [270, 168] width 0 height 6
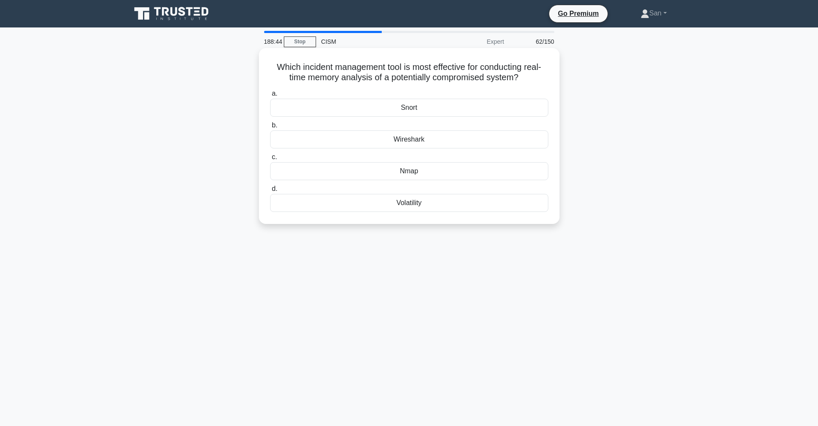
click at [430, 112] on div "Snort" at bounding box center [409, 108] width 278 height 18
click at [270, 97] on input "a. Snort" at bounding box center [270, 94] width 0 height 6
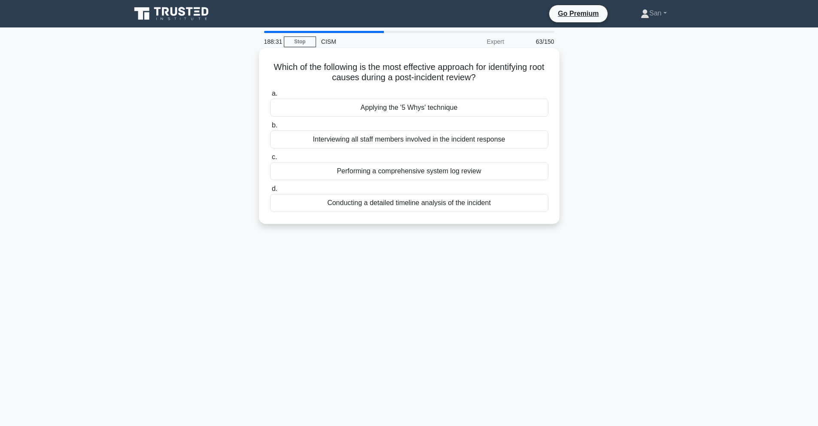
click at [435, 204] on div "Conducting a detailed timeline analysis of the incident" at bounding box center [409, 203] width 278 height 18
click at [270, 192] on input "d. Conducting a detailed timeline analysis of the incident" at bounding box center [270, 189] width 0 height 6
click at [469, 110] on div "Defines requirements for information security management system audits" at bounding box center [409, 108] width 278 height 18
click at [270, 97] on input "a. Defines requirements for information security management system audits" at bounding box center [270, 94] width 0 height 6
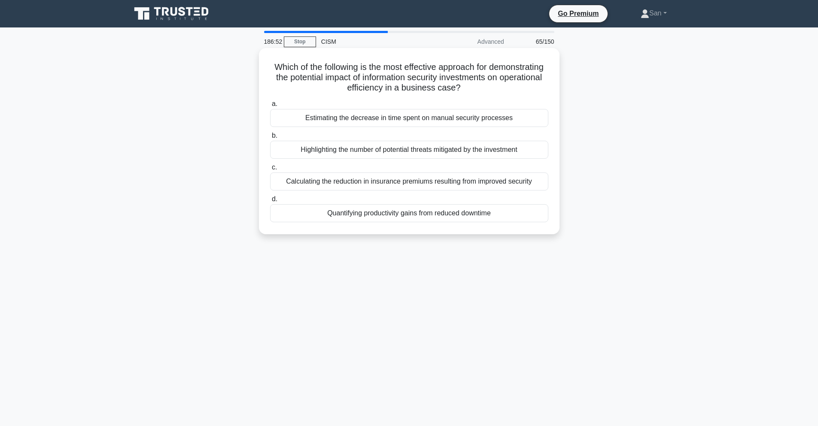
click at [459, 148] on div "Highlighting the number of potential threats mitigated by the investment" at bounding box center [409, 150] width 278 height 18
click at [270, 139] on input "b. Highlighting the number of potential threats mitigated by the investment" at bounding box center [270, 136] width 0 height 6
click at [448, 182] on div "Develop a contingency plan for service transition" at bounding box center [409, 182] width 278 height 18
click at [270, 171] on input "c. Develop a contingency plan for service transition" at bounding box center [270, 168] width 0 height 6
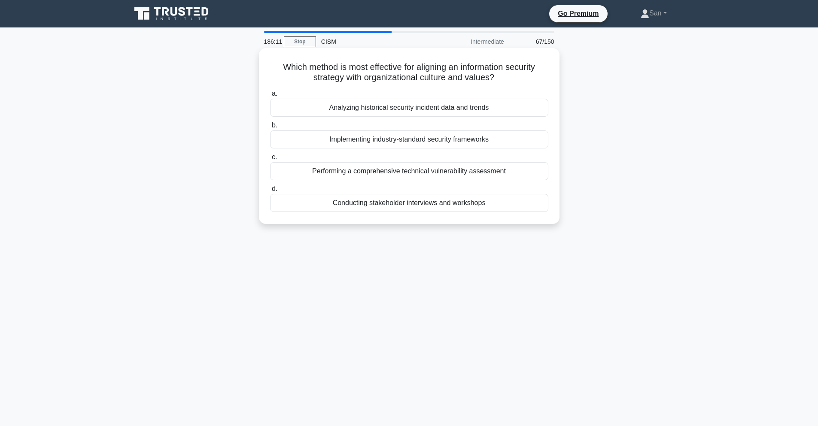
click at [437, 207] on div "Conducting stakeholder interviews and workshops" at bounding box center [409, 203] width 278 height 18
click at [270, 192] on input "d. Conducting stakeholder interviews and workshops" at bounding box center [270, 189] width 0 height 6
click at [437, 208] on div "Ensure the effective operation of assigned controls" at bounding box center [409, 203] width 278 height 18
click at [270, 192] on input "d. Ensure the effective operation of assigned controls" at bounding box center [270, 189] width 0 height 6
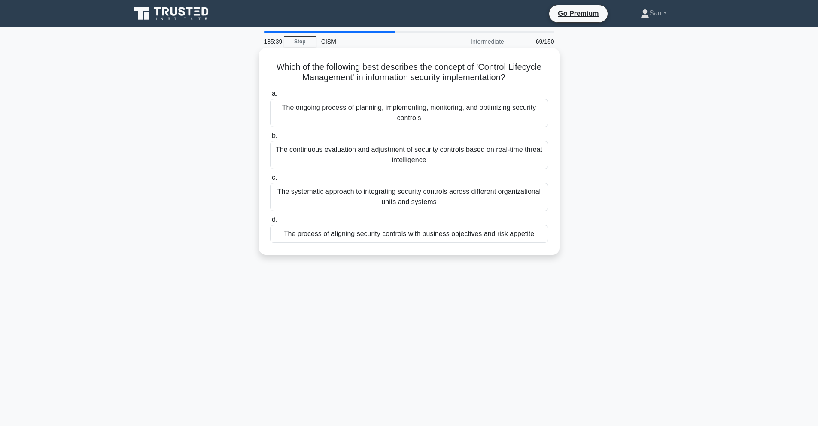
click at [461, 107] on div "The ongoing process of planning, implementing, monitoring, and optimizing secur…" at bounding box center [409, 113] width 278 height 28
click at [270, 97] on input "a. The ongoing process of planning, implementing, monitoring, and optimizing se…" at bounding box center [270, 94] width 0 height 6
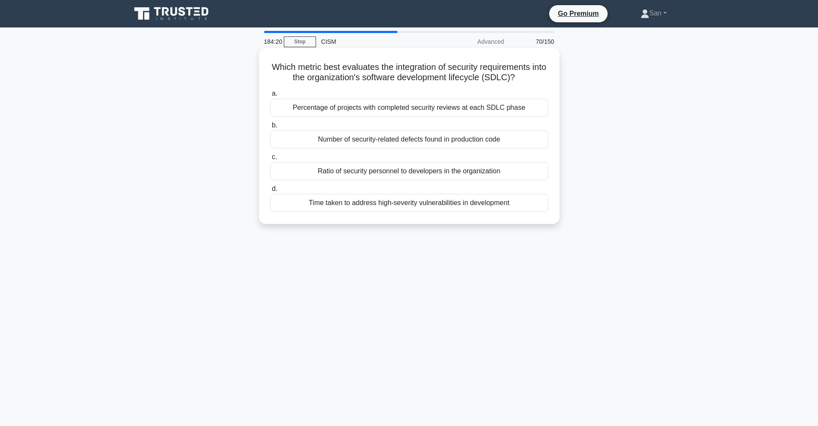
click at [456, 110] on div "Percentage of projects with completed security reviews at each SDLC phase" at bounding box center [409, 108] width 278 height 18
click at [270, 97] on input "a. Percentage of projects with completed security reviews at each SDLC phase" at bounding box center [270, 94] width 0 height 6
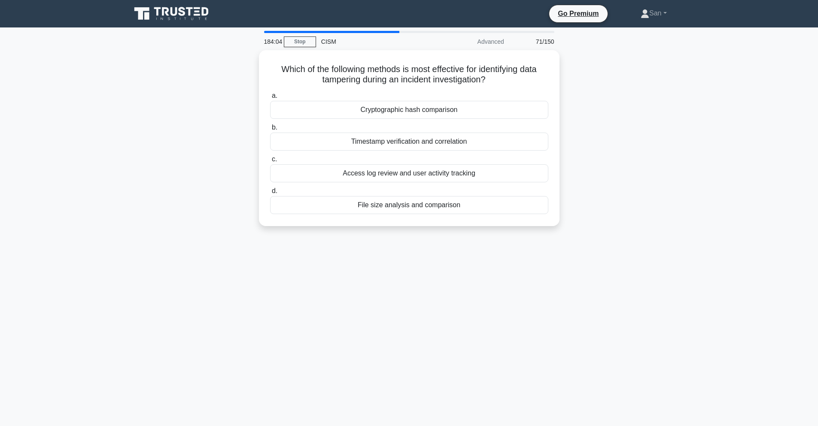
click at [456, 110] on div "Cryptographic hash comparison" at bounding box center [409, 110] width 278 height 18
click at [270, 99] on input "a. Cryptographic hash comparison" at bounding box center [270, 96] width 0 height 6
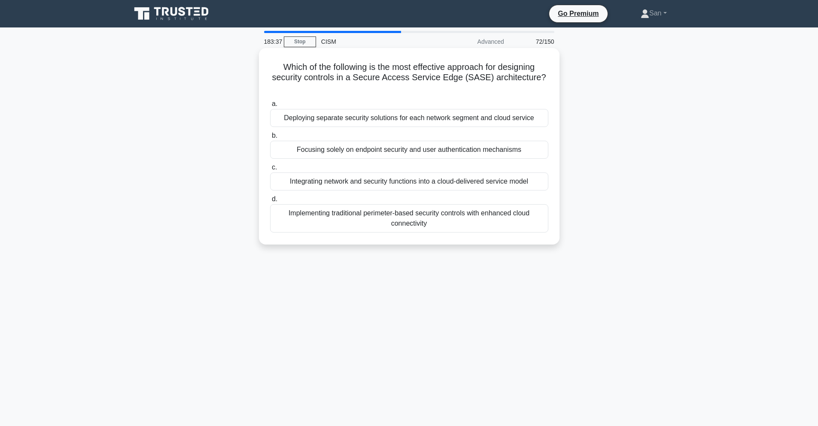
click at [417, 216] on div "Implementing traditional perimeter-based security controls with enhanced cloud …" at bounding box center [409, 218] width 278 height 28
click at [270, 202] on input "d. Implementing traditional perimeter-based security controls with enhanced clo…" at bounding box center [270, 200] width 0 height 6
click at [437, 124] on div "Mapping review outcomes to specific risk categories and updating risk scores" at bounding box center [409, 118] width 278 height 18
click at [270, 107] on input "a. Mapping review outcomes to specific risk categories and updating risk scores" at bounding box center [270, 104] width 0 height 6
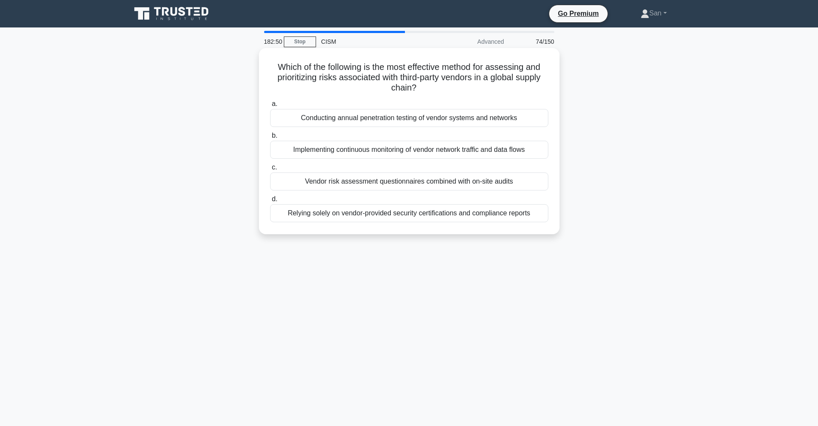
click at [420, 188] on div "Vendor risk assessment questionnaires combined with on-site audits" at bounding box center [409, 182] width 278 height 18
click at [270, 171] on input "c. Vendor risk assessment questionnaires combined with on-site audits" at bounding box center [270, 168] width 0 height 6
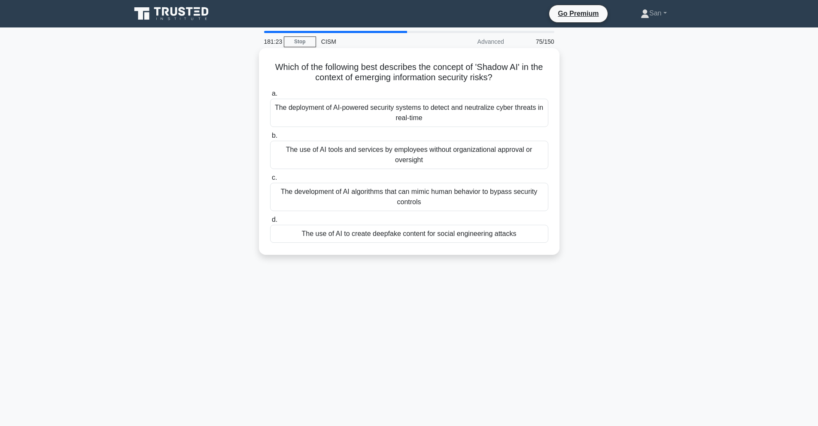
click at [429, 161] on div "The use of AI tools and services by employees without organizational approval o…" at bounding box center [409, 155] width 278 height 28
click at [270, 139] on input "b. The use of AI tools and services by employees without organizational approva…" at bounding box center [270, 136] width 0 height 6
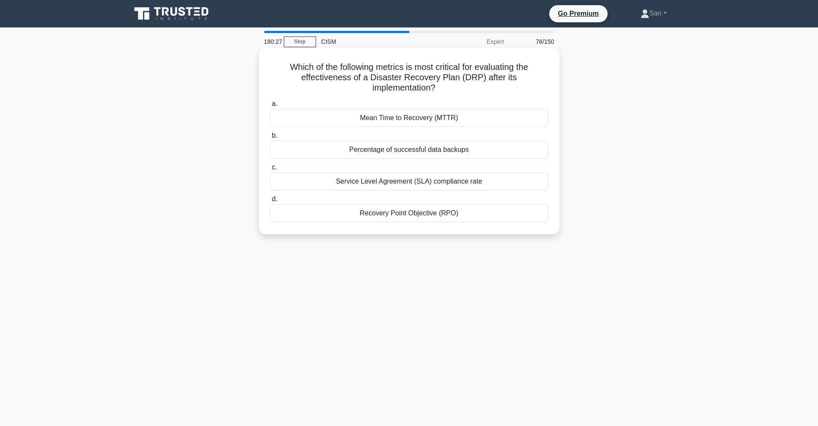
click at [429, 121] on div "Mean Time to Recovery (MTTR)" at bounding box center [409, 118] width 278 height 18
click at [270, 107] on input "a. Mean Time to Recovery (MTTR)" at bounding box center [270, 104] width 0 height 6
click at [422, 117] on div "Scenario-based risk modeling" at bounding box center [409, 118] width 278 height 18
click at [270, 107] on input "a. Scenario-based risk modeling" at bounding box center [270, 104] width 0 height 6
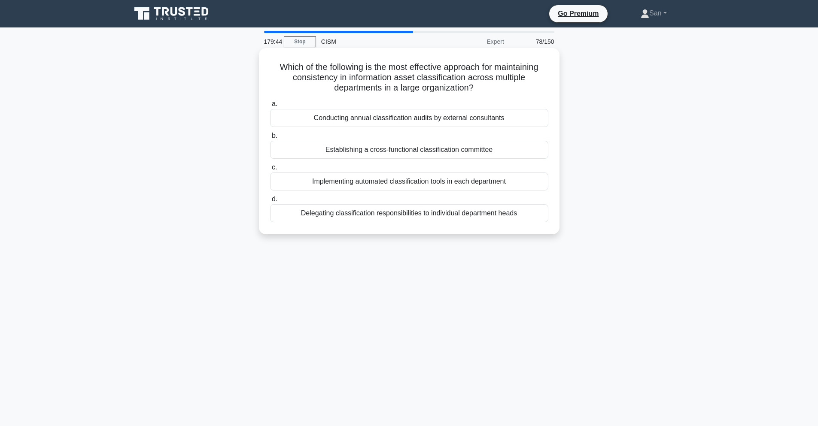
click at [424, 155] on div "Establishing a cross-functional classification committee" at bounding box center [409, 150] width 278 height 18
click at [270, 139] on input "b. Establishing a cross-functional classification committee" at bounding box center [270, 136] width 0 height 6
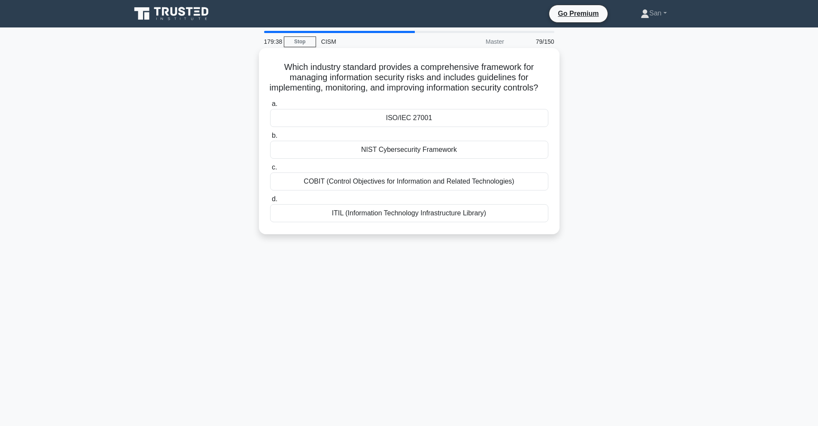
click at [421, 159] on div "NIST Cybersecurity Framework" at bounding box center [409, 150] width 278 height 18
click at [270, 139] on input "b. NIST Cybersecurity Framework" at bounding box center [270, 136] width 0 height 6
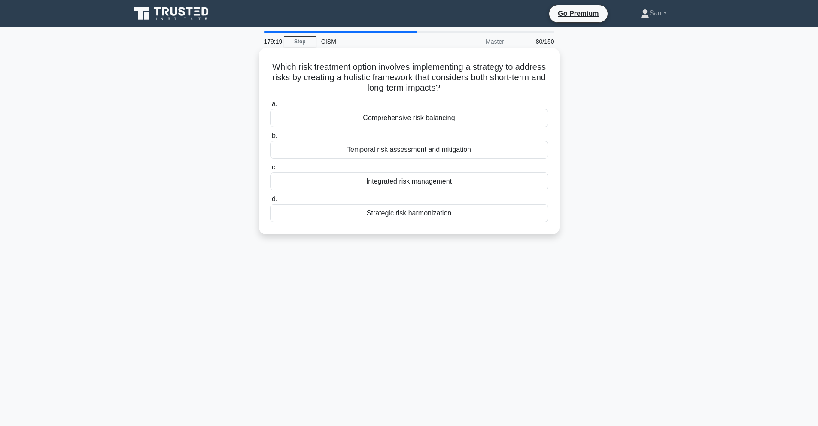
click at [423, 213] on div "Strategic risk harmonization" at bounding box center [409, 213] width 278 height 18
click at [270, 202] on input "d. Strategic risk harmonization" at bounding box center [270, 200] width 0 height 6
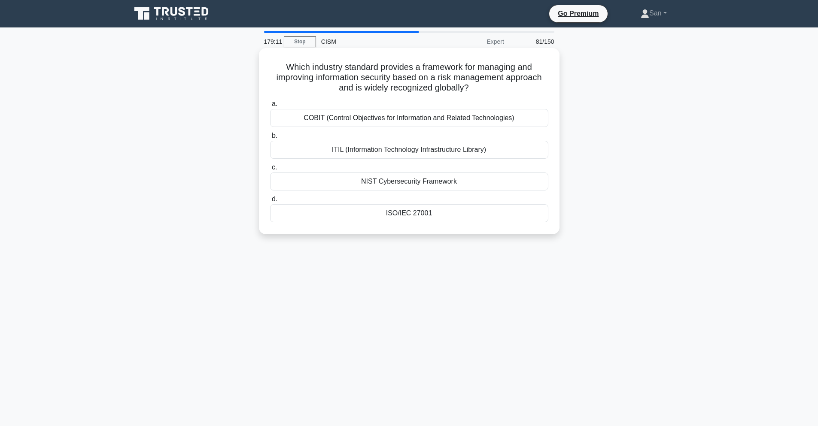
click at [411, 185] on div "NIST Cybersecurity Framework" at bounding box center [409, 182] width 278 height 18
click at [270, 171] on input "c. NIST Cybersecurity Framework" at bounding box center [270, 168] width 0 height 6
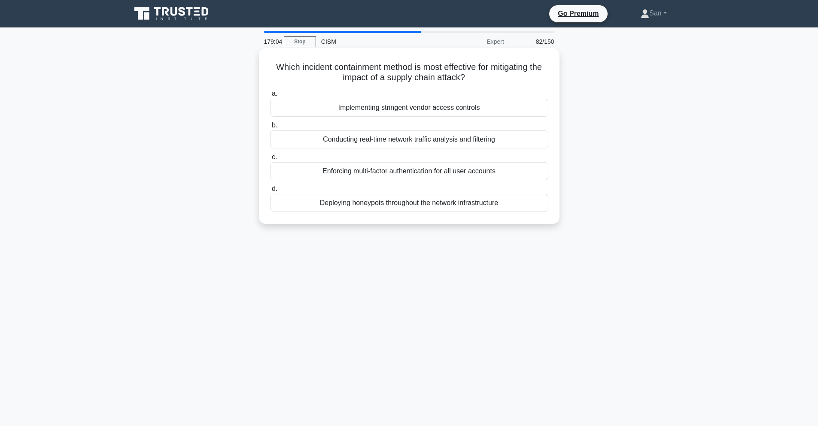
click at [408, 110] on div "Implementing stringent vendor access controls" at bounding box center [409, 108] width 278 height 18
click at [270, 97] on input "a. Implementing stringent vendor access controls" at bounding box center [270, 94] width 0 height 6
click at [408, 111] on div "Conducting regular penetration testing" at bounding box center [409, 108] width 278 height 18
click at [270, 97] on input "a. Conducting regular penetration testing" at bounding box center [270, 94] width 0 height 6
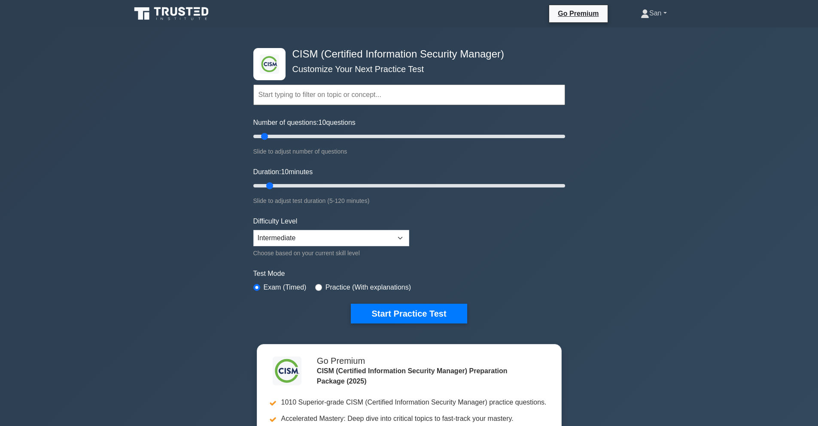
click at [654, 11] on link "San" at bounding box center [653, 13] width 67 height 17
click at [643, 29] on link "Profile" at bounding box center [655, 34] width 68 height 14
click at [345, 286] on label "Practice (With explanations)" at bounding box center [368, 288] width 85 height 10
click at [320, 286] on input "radio" at bounding box center [318, 287] width 7 height 7
radio input "true"
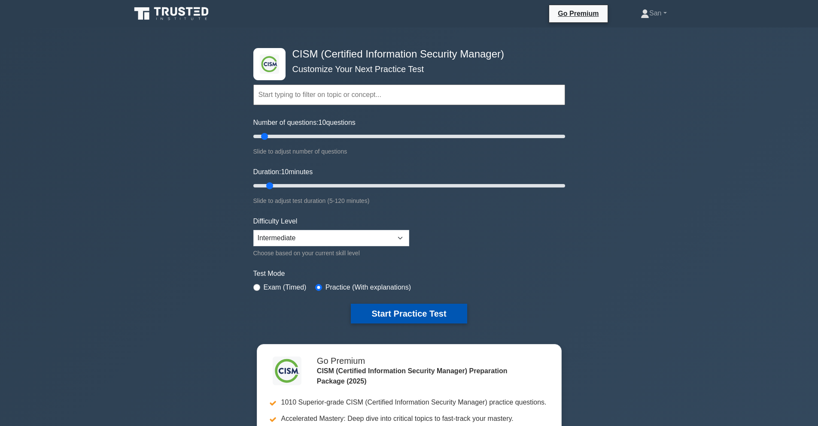
click at [386, 308] on button "Start Practice Test" at bounding box center [409, 314] width 116 height 20
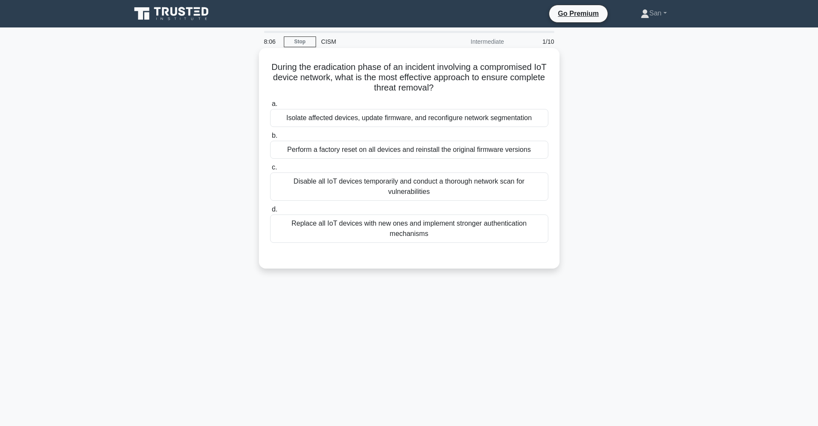
click at [463, 115] on div "Isolate affected devices, update firmware, and reconfigure network segmentation" at bounding box center [409, 118] width 278 height 18
click at [270, 107] on input "a. Isolate affected devices, update firmware, and reconfigure network segmentat…" at bounding box center [270, 104] width 0 height 6
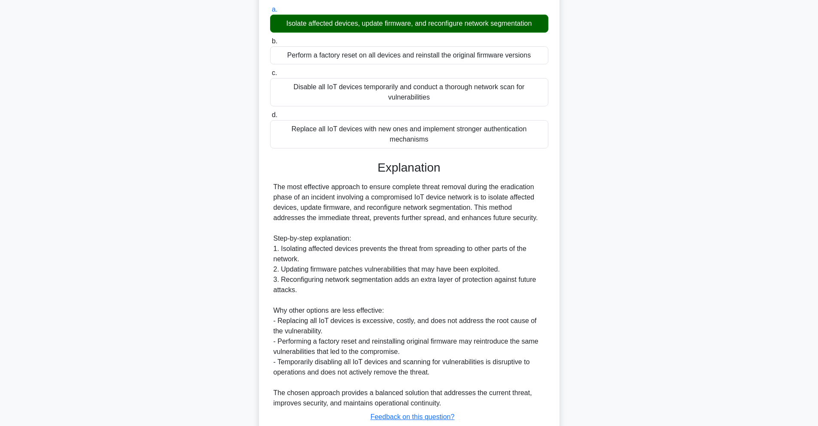
scroll to position [155, 0]
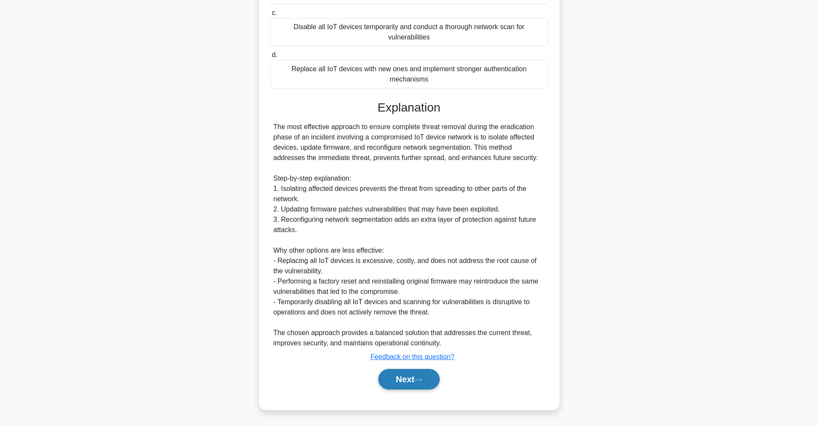
click at [413, 382] on button "Next" at bounding box center [408, 379] width 61 height 21
